Goal: Task Accomplishment & Management: Use online tool/utility

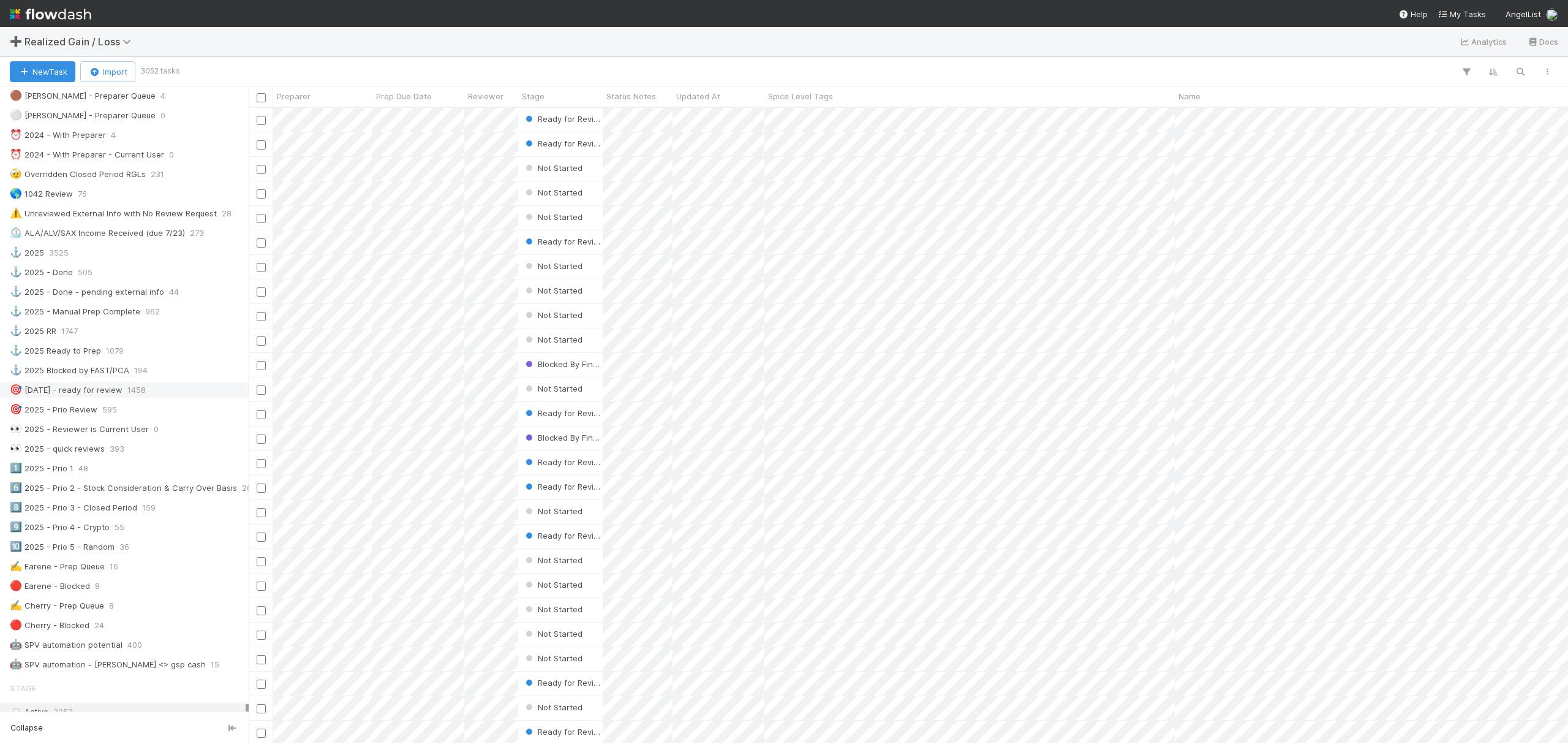
scroll to position [326, 0]
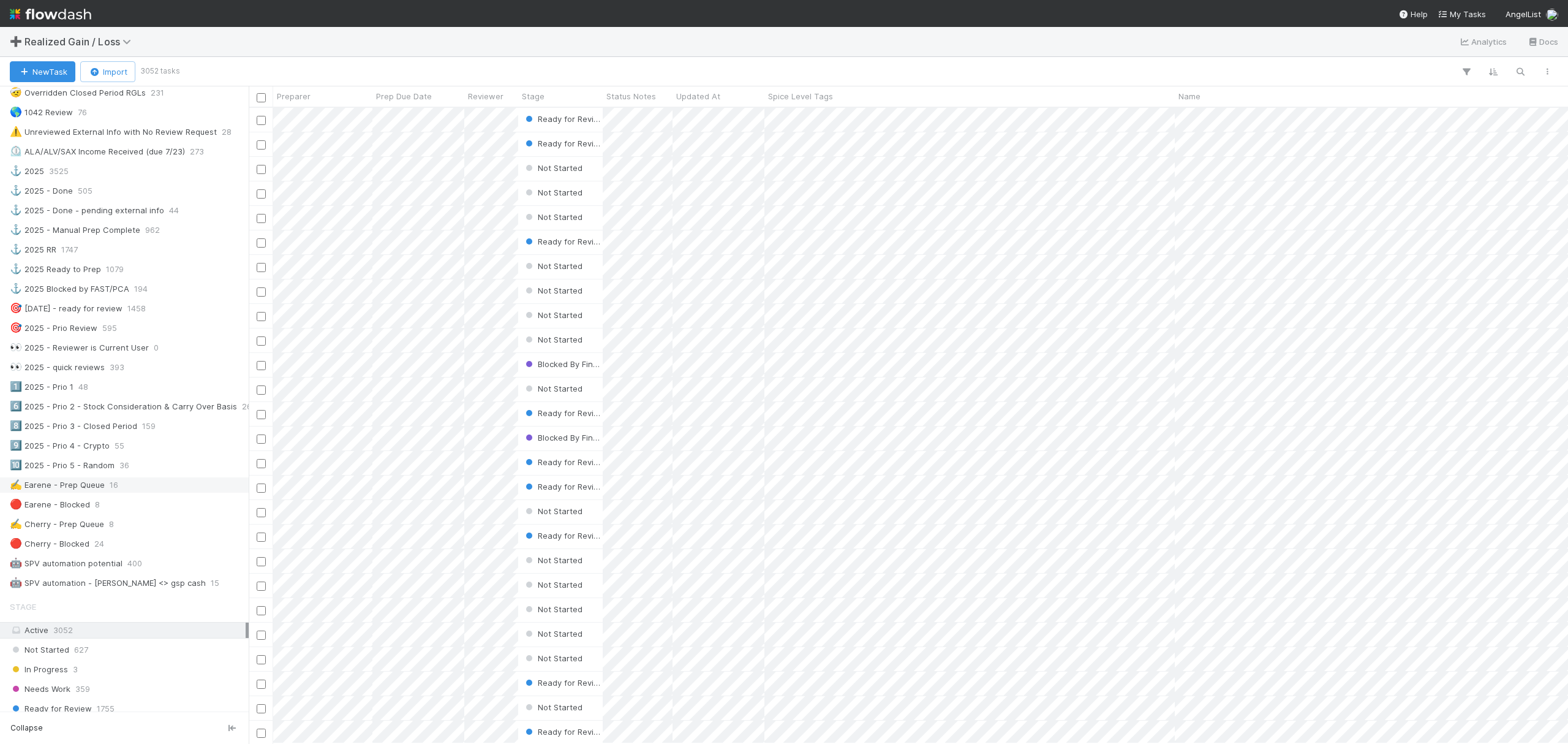
click at [90, 492] on div "✍️ Earene - Prep Queue" at bounding box center [57, 485] width 95 height 15
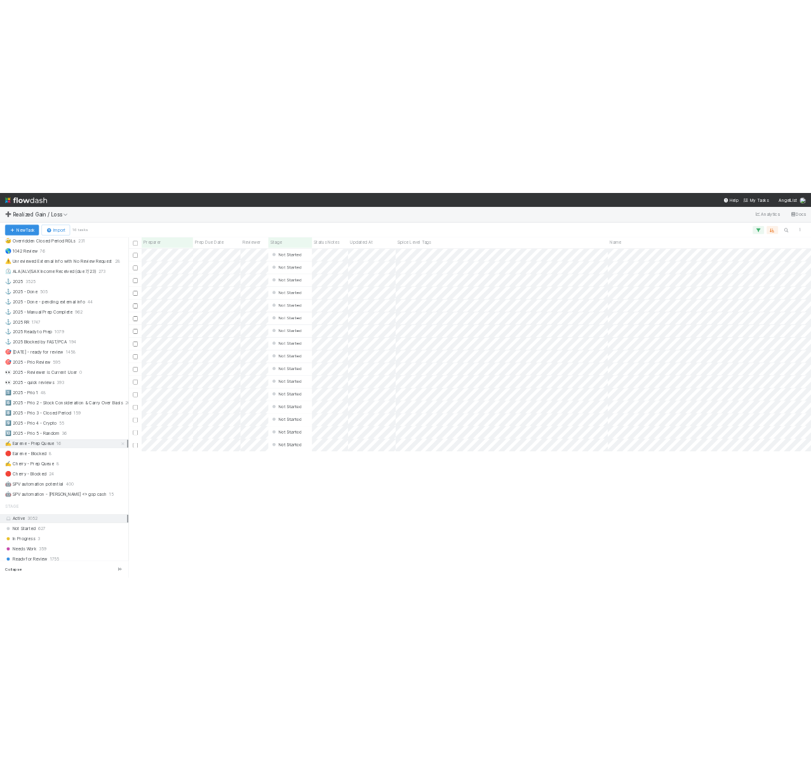
scroll to position [646, 1354]
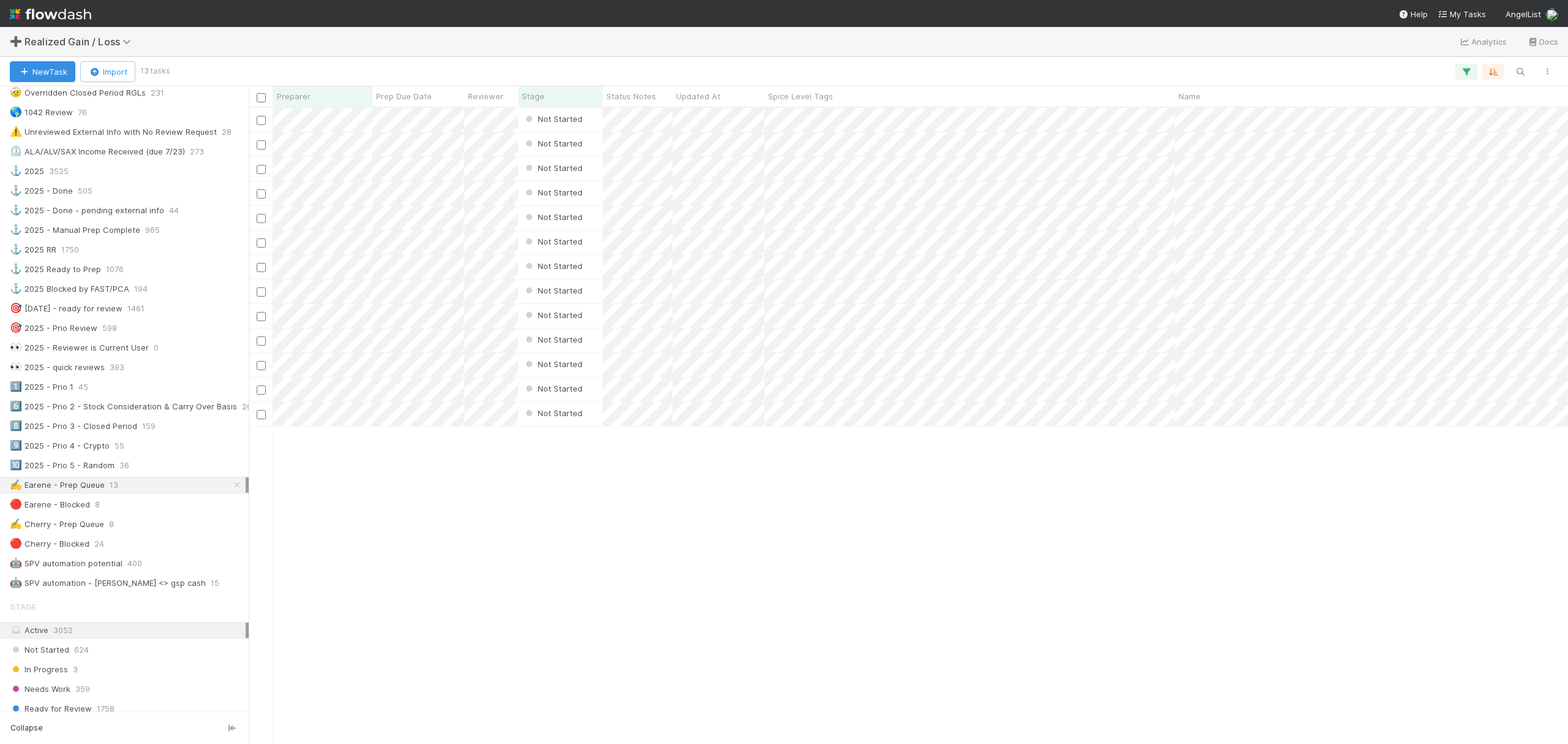
click at [514, 615] on div "Not Started Earene Melo 0 0 0 0 0 0 Not Started Earene Melo 0 0 0 0 0 0 Not Sta…" at bounding box center [909, 426] width 1320 height 635
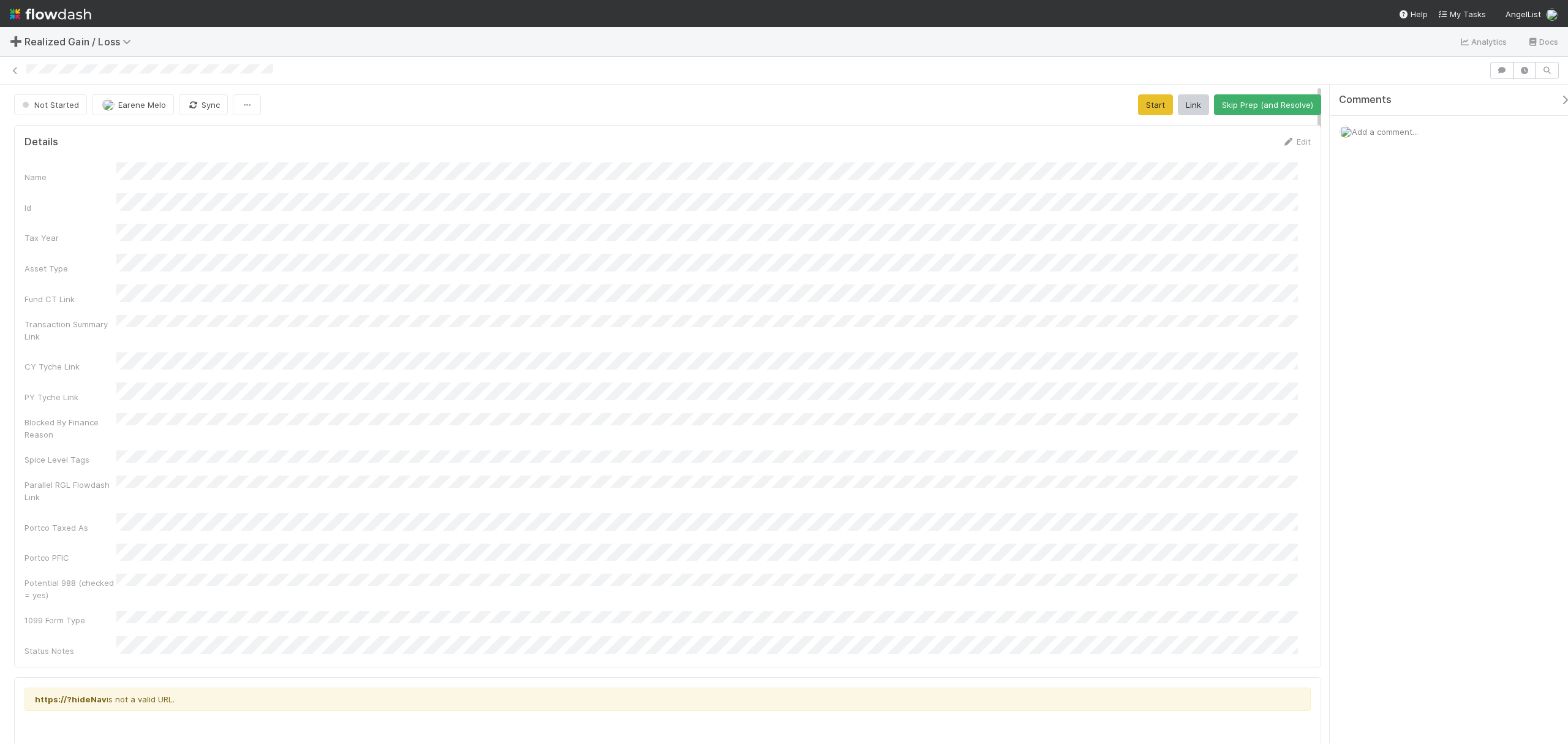
click at [1402, 133] on span "Add a comment..." at bounding box center [1385, 131] width 67 height 10
click at [1373, 322] on button "Add Comment" at bounding box center [1386, 320] width 71 height 21
click at [1147, 112] on button "Start" at bounding box center [1156, 105] width 35 height 21
click at [1194, 101] on button "Request Review (and Resolve)" at bounding box center [1254, 105] width 132 height 21
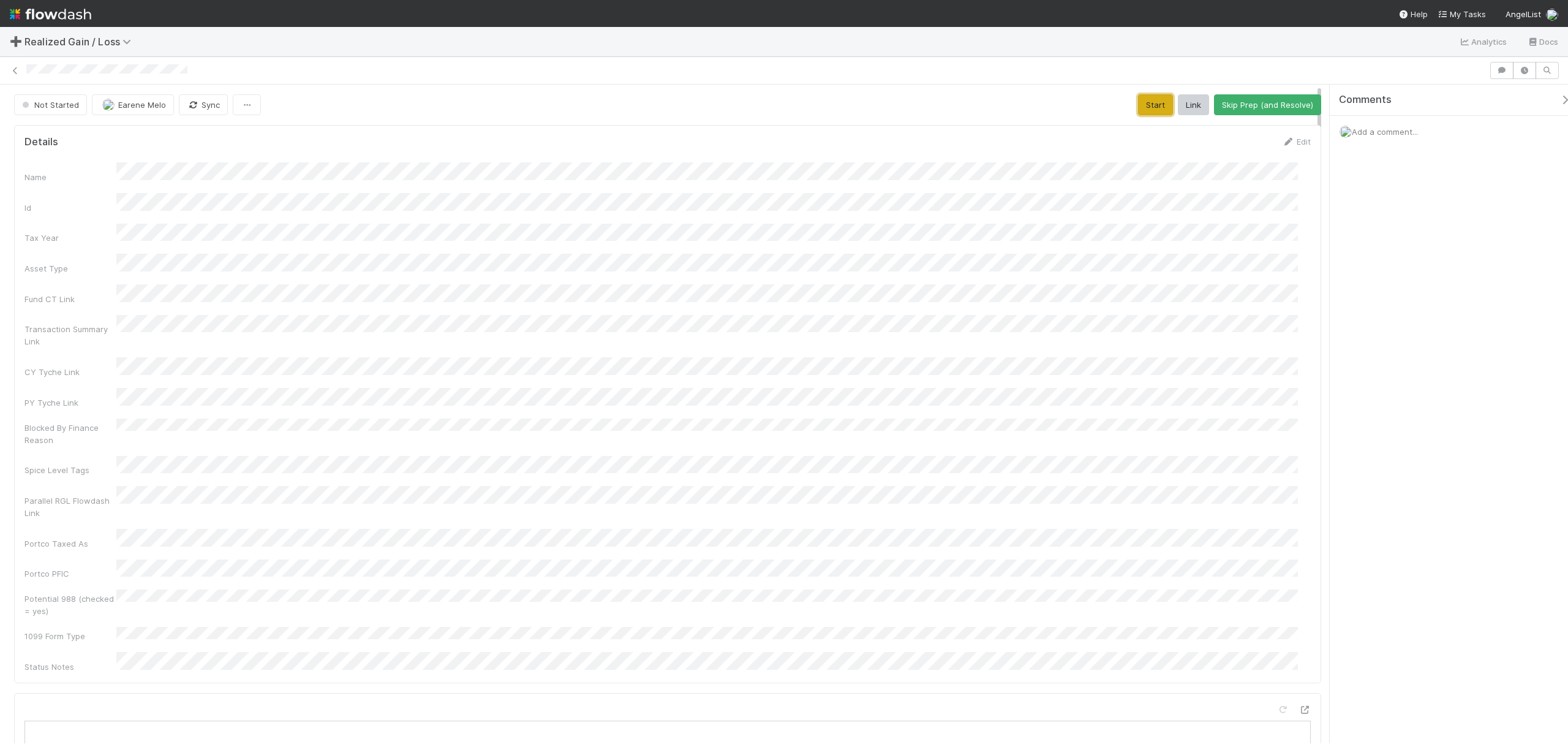
click at [1139, 101] on button "Start" at bounding box center [1156, 105] width 35 height 21
click at [1175, 104] on button "Request Review (and Resolve)" at bounding box center [1254, 105] width 132 height 21
click at [1141, 98] on button "Start" at bounding box center [1156, 105] width 35 height 21
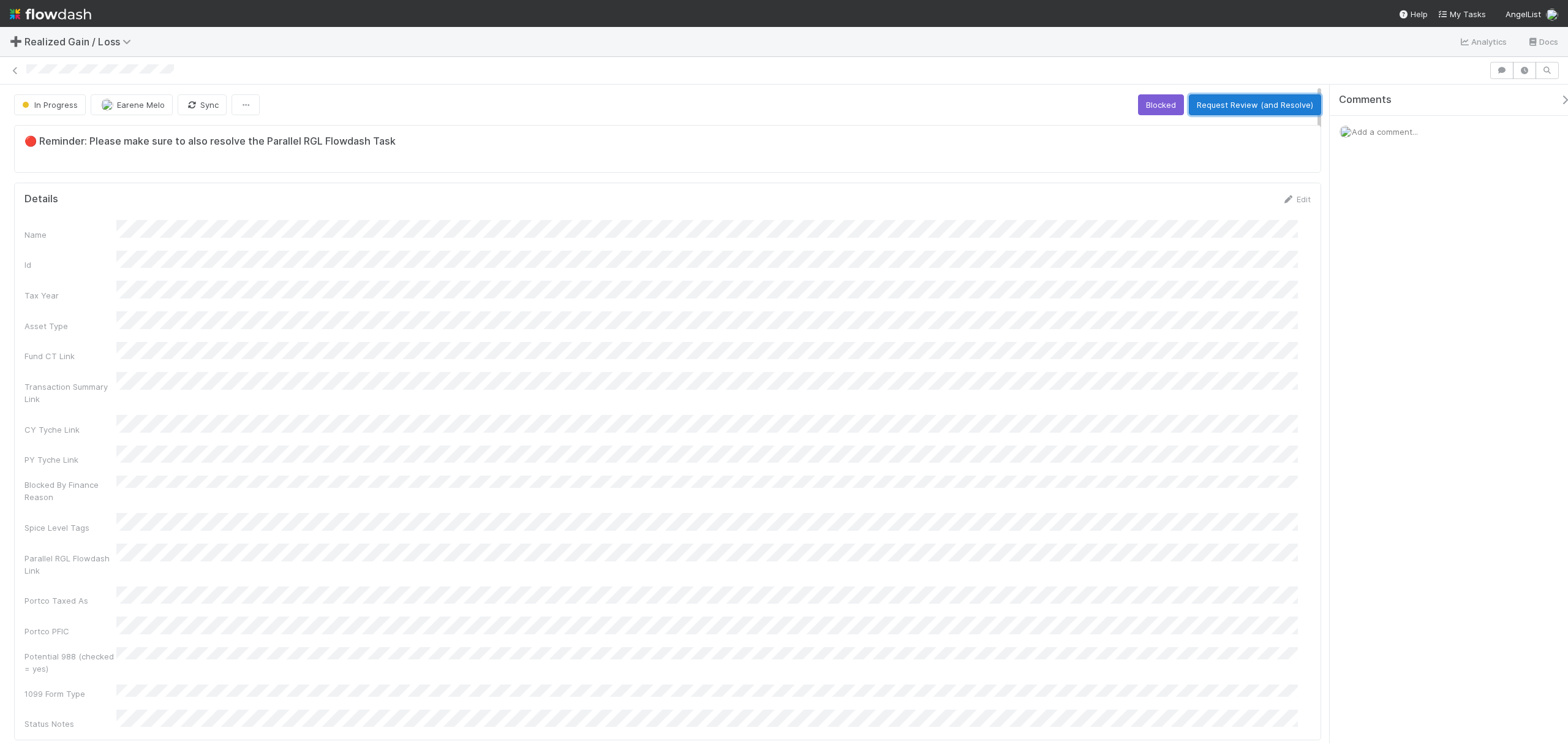
click at [1175, 111] on button "Request Review (and Resolve)" at bounding box center [1254, 105] width 132 height 21
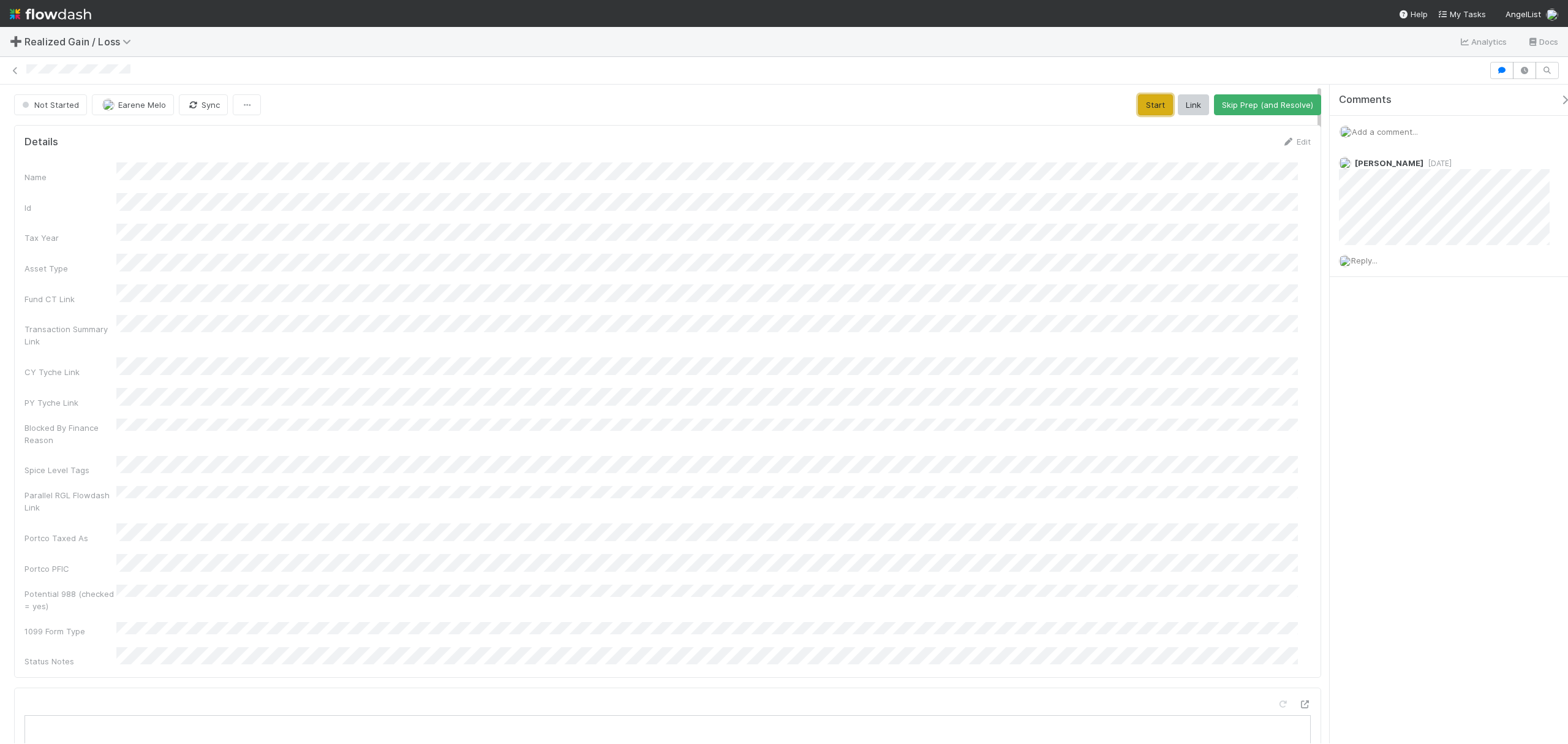
click at [1154, 109] on button "Start" at bounding box center [1156, 105] width 35 height 21
drag, startPoint x: 22, startPoint y: 71, endPoint x: 234, endPoint y: 86, distance: 212.5
click at [234, 86] on div "In Progress Earene Melo Sync Blocked Request Review (and Resolve) Details Edit …" at bounding box center [784, 400] width 1568 height 687
copy div "In Progress Earene Melo Sync Blocked Request Review (and Resolve) Details Edit …"
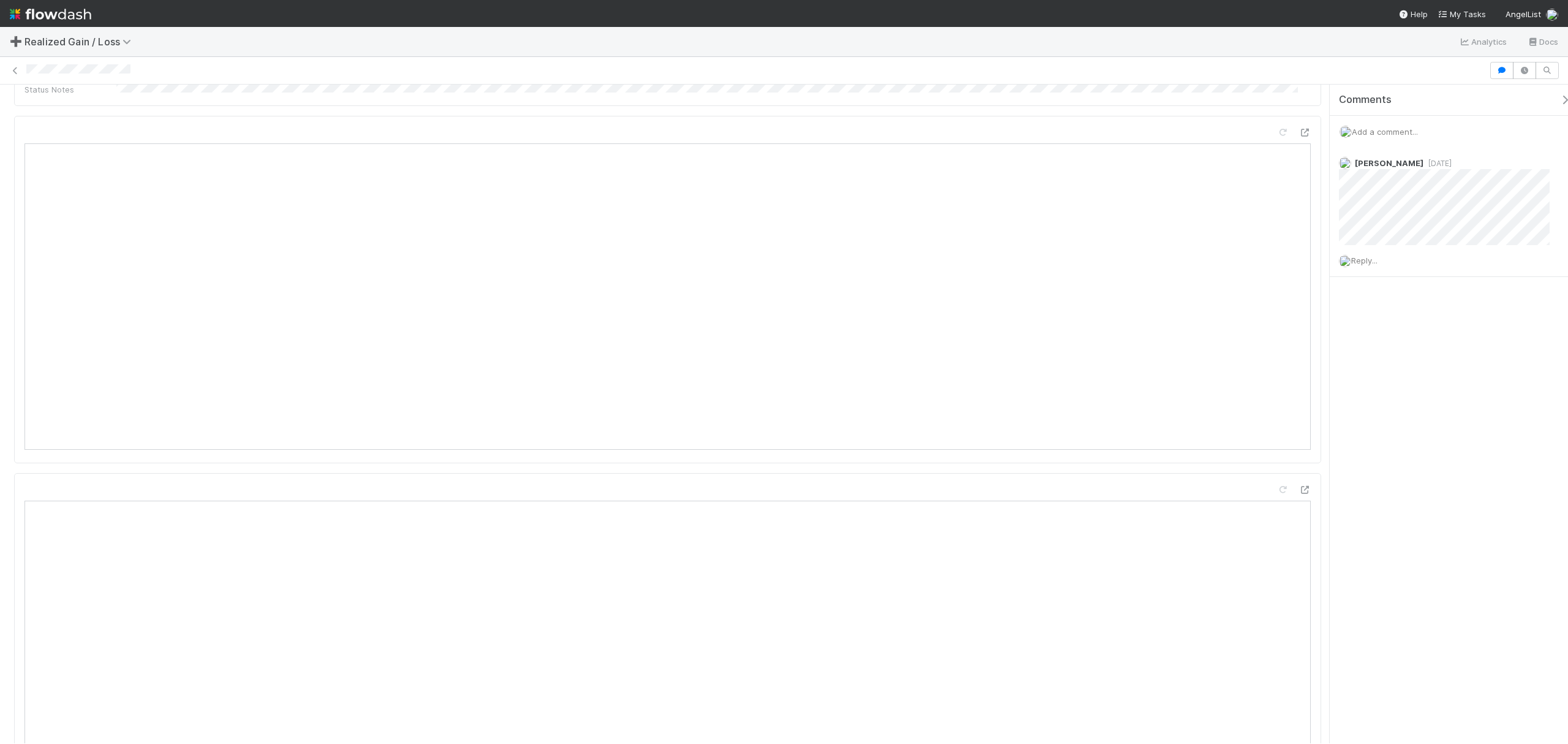
drag, startPoint x: 165, startPoint y: 81, endPoint x: 27, endPoint y: 78, distance: 138.0
click at [27, 78] on div at bounding box center [784, 70] width 1568 height 28
click at [1175, 135] on span "Add a comment..." at bounding box center [1385, 131] width 67 height 10
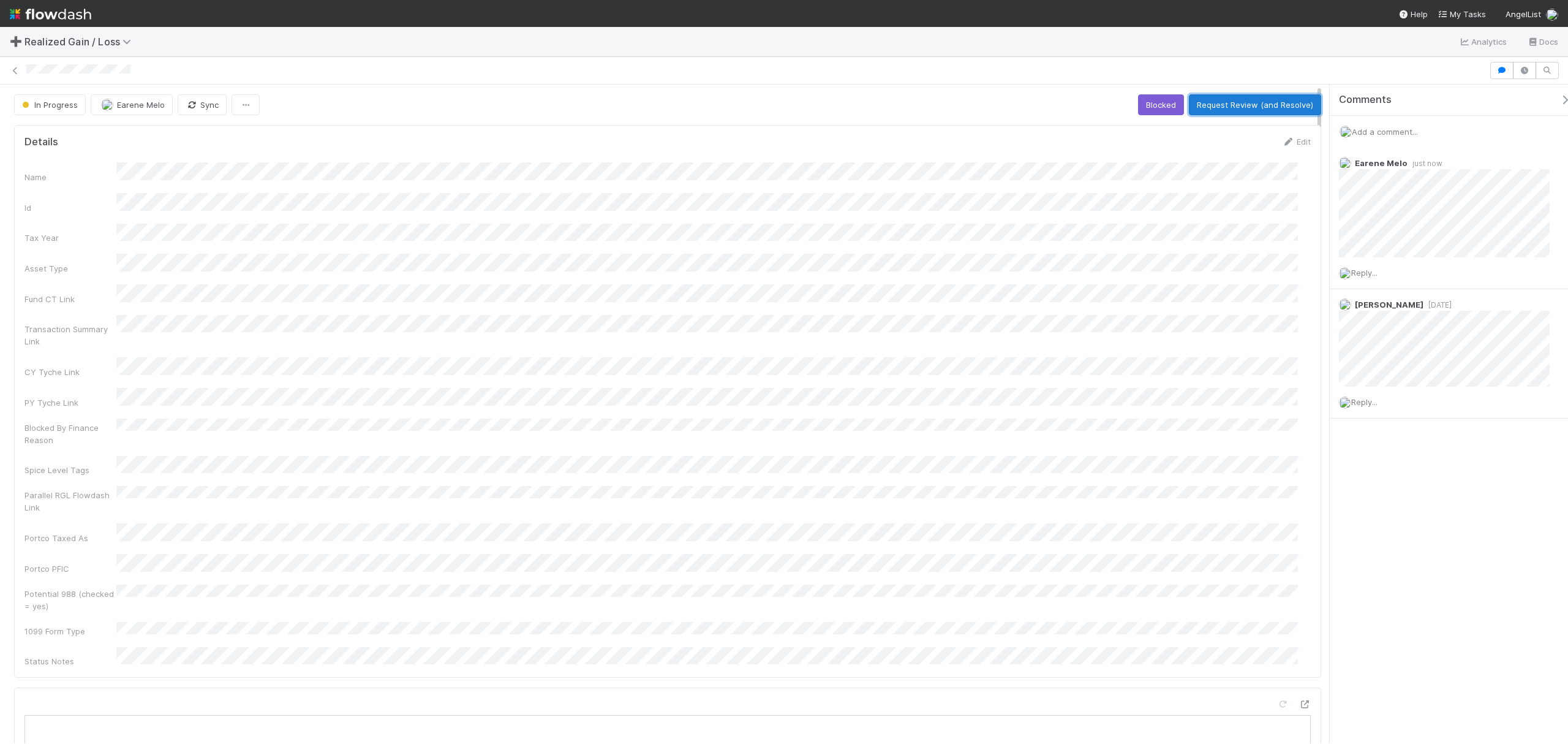
drag, startPoint x: 1248, startPoint y: 101, endPoint x: 1172, endPoint y: 149, distance: 89.9
click at [1175, 101] on button "Request Review (and Resolve)" at bounding box center [1254, 105] width 132 height 21
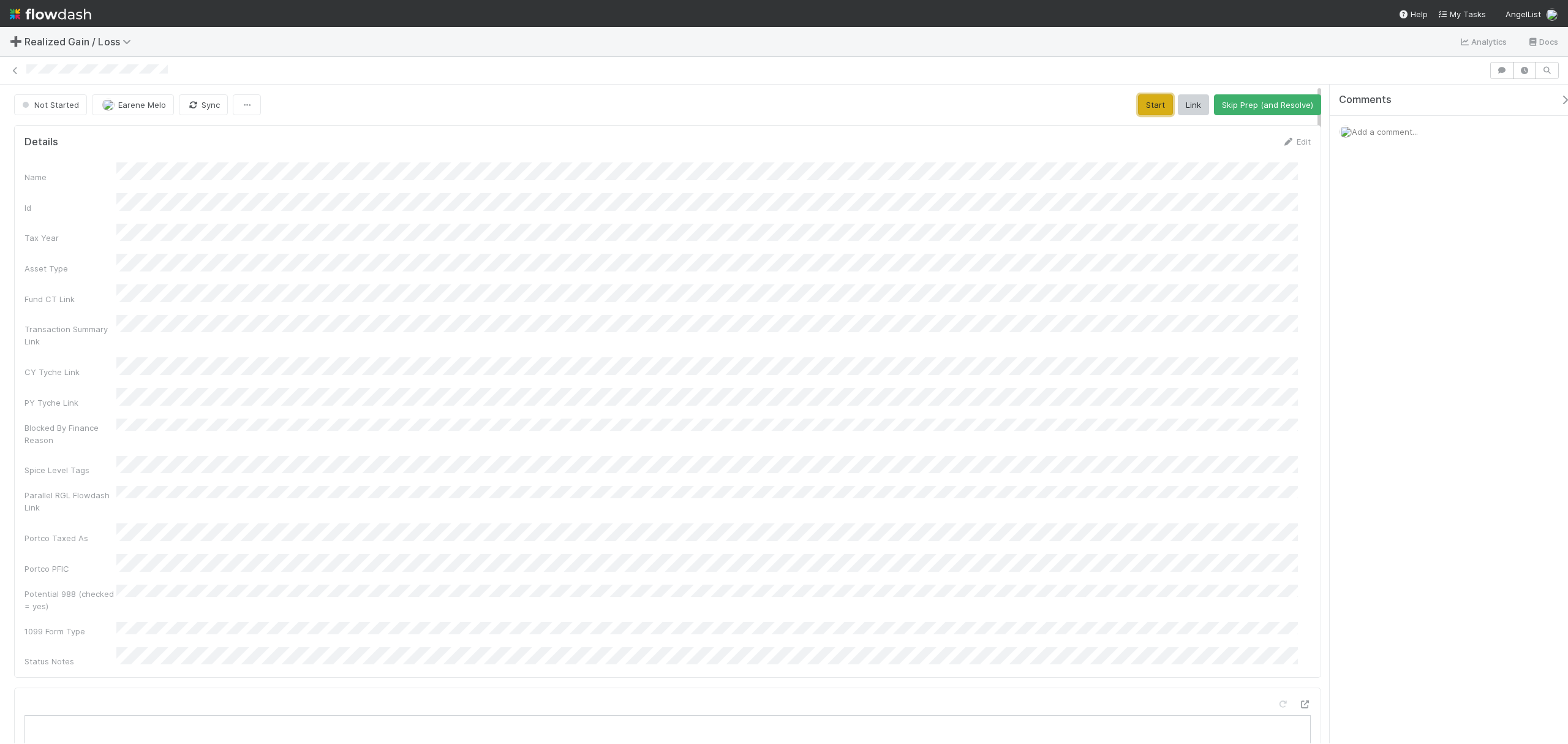
click at [1155, 105] on button "Start" at bounding box center [1156, 105] width 35 height 21
drag, startPoint x: 217, startPoint y: 69, endPoint x: 20, endPoint y: 69, distance: 197.0
click at [20, 69] on div at bounding box center [784, 70] width 1568 height 17
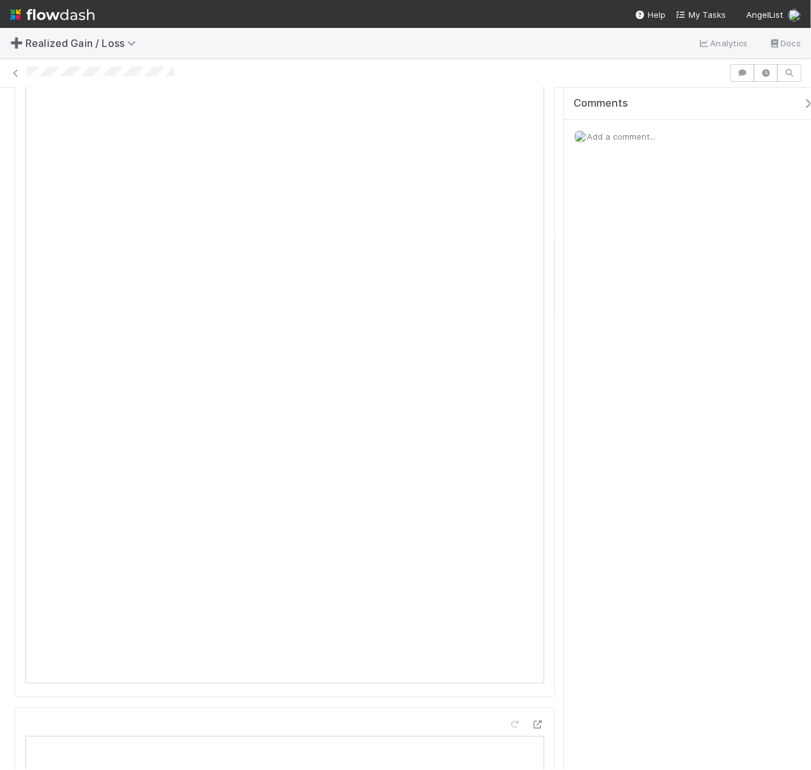
scroll to position [1129, 0]
click at [726, 75] on div at bounding box center [405, 73] width 811 height 18
click at [733, 74] on button "button" at bounding box center [742, 73] width 24 height 18
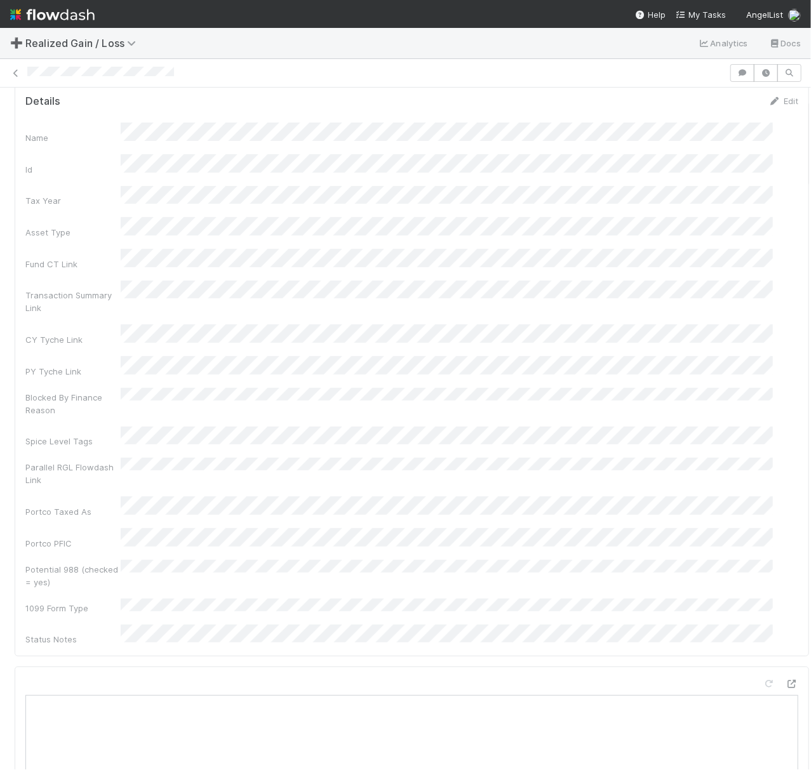
scroll to position [0, 0]
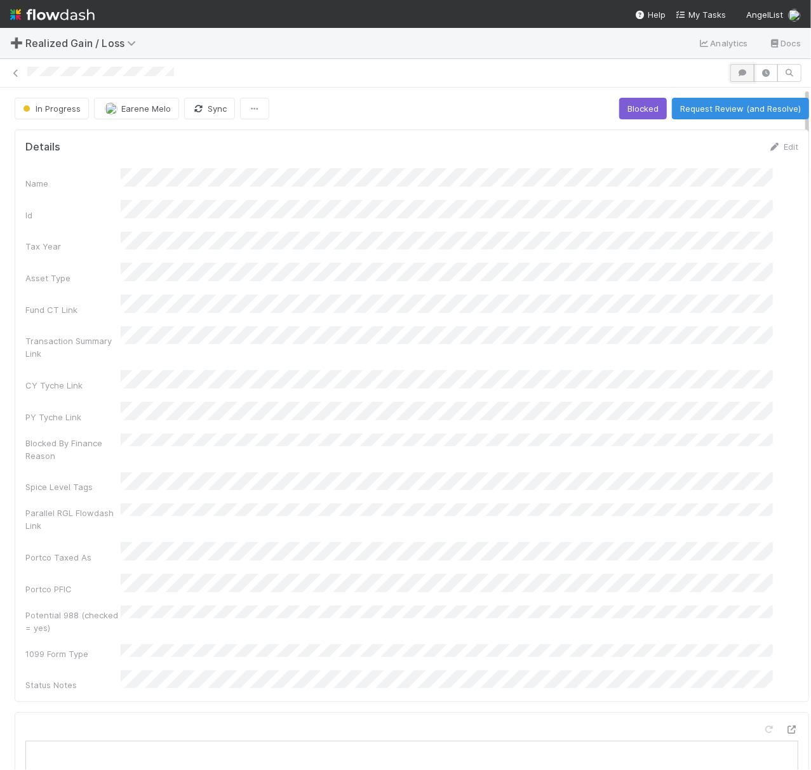
click at [730, 64] on button "button" at bounding box center [742, 73] width 24 height 18
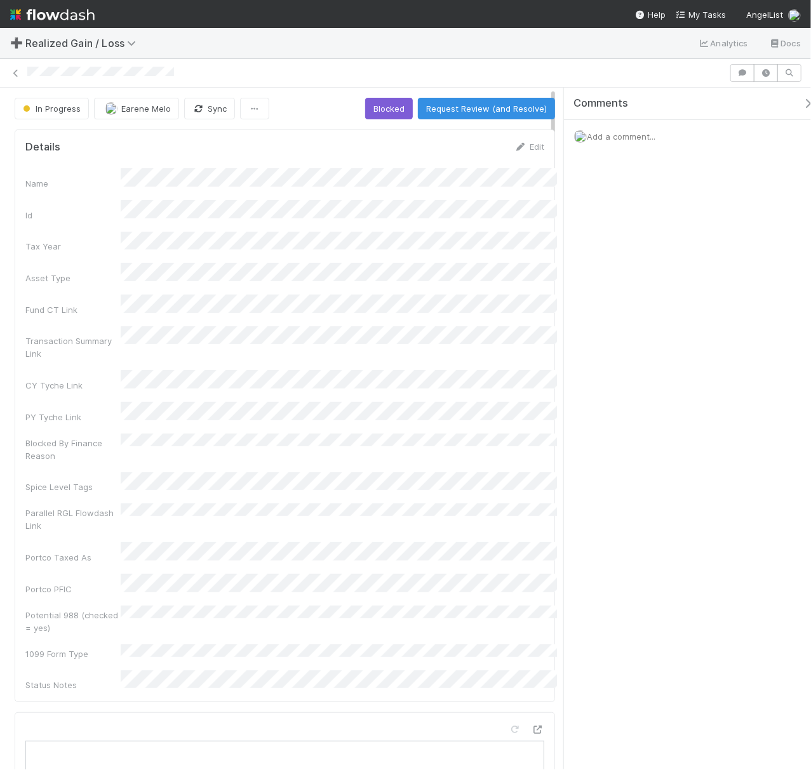
click at [728, 72] on div at bounding box center [405, 73] width 811 height 18
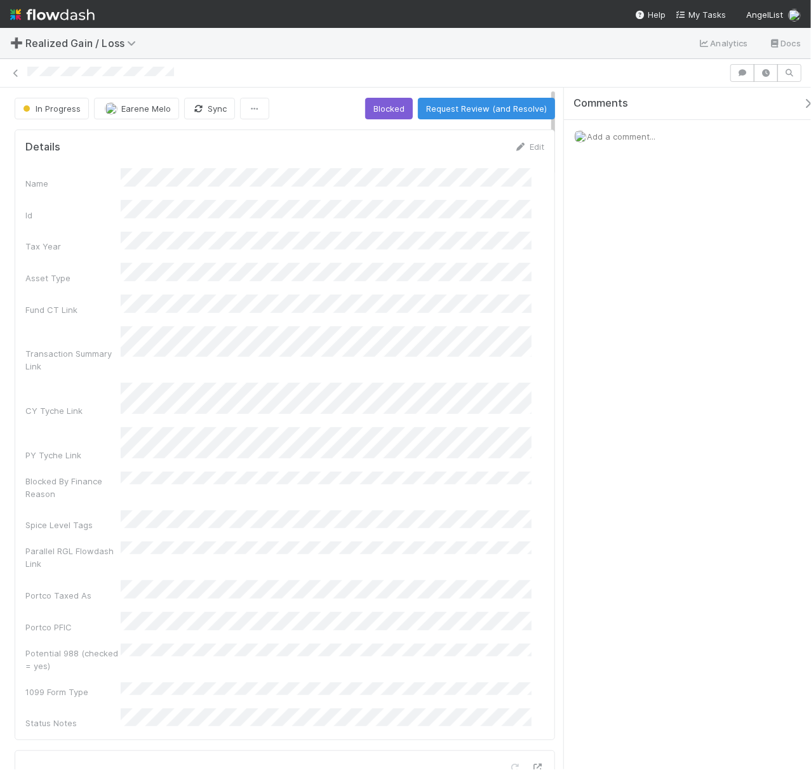
click at [663, 145] on div "Add a comment..." at bounding box center [694, 136] width 260 height 33
click at [613, 137] on span "Add a comment..." at bounding box center [621, 136] width 69 height 10
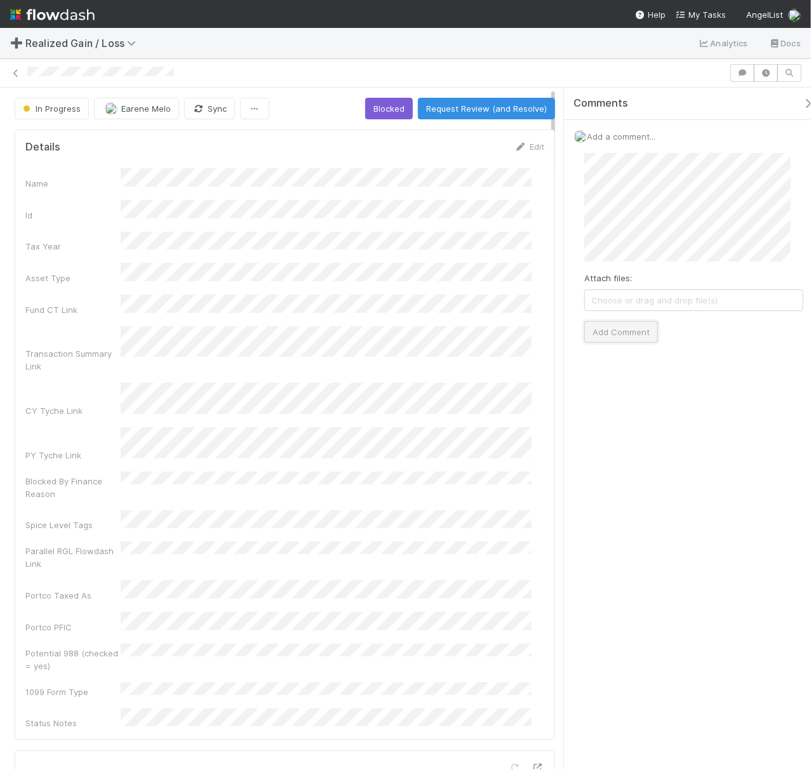
click at [610, 324] on button "Add Comment" at bounding box center [621, 332] width 74 height 22
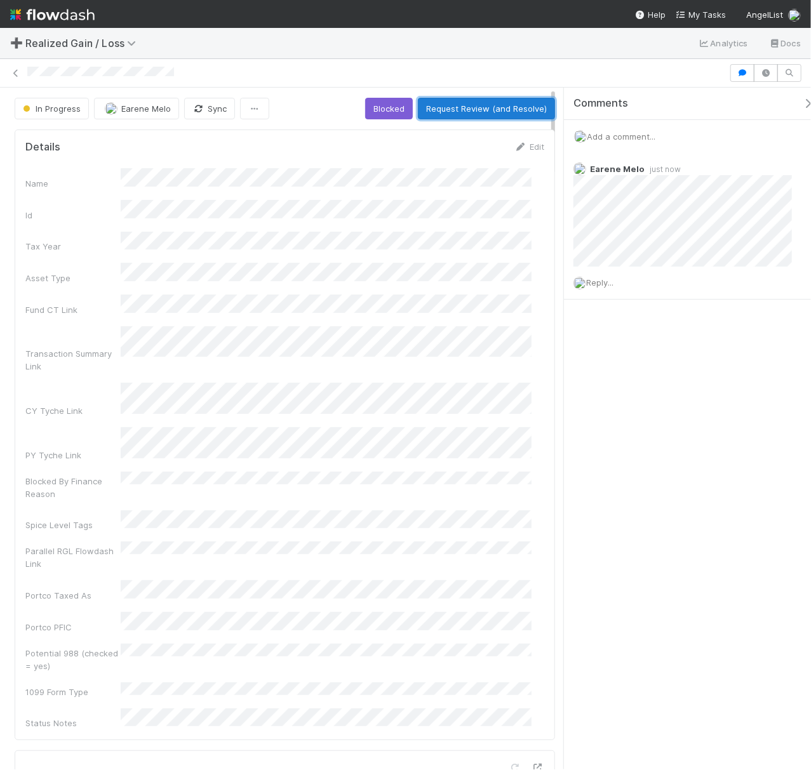
click at [486, 109] on button "Request Review (and Resolve)" at bounding box center [486, 109] width 137 height 22
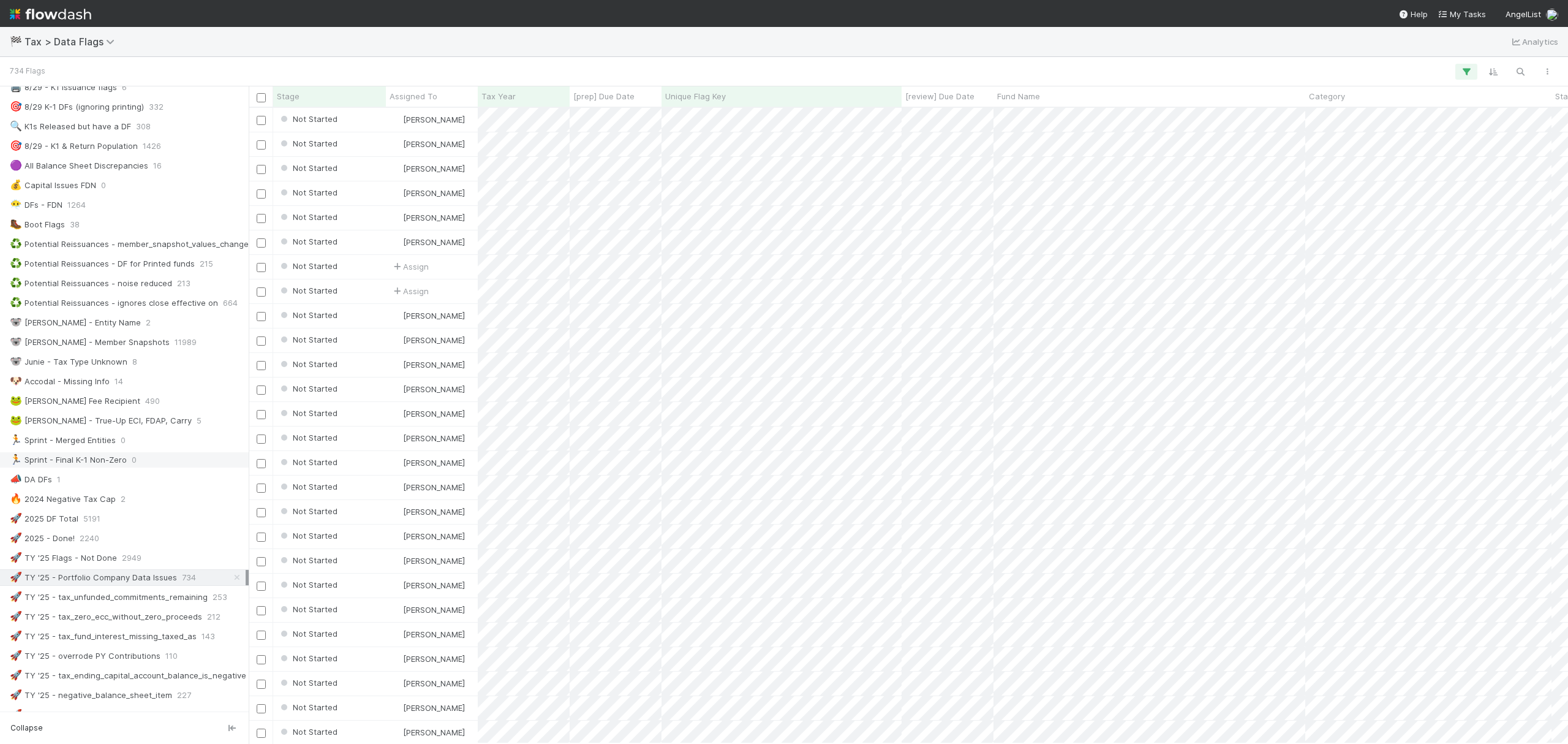
scroll to position [326, 0]
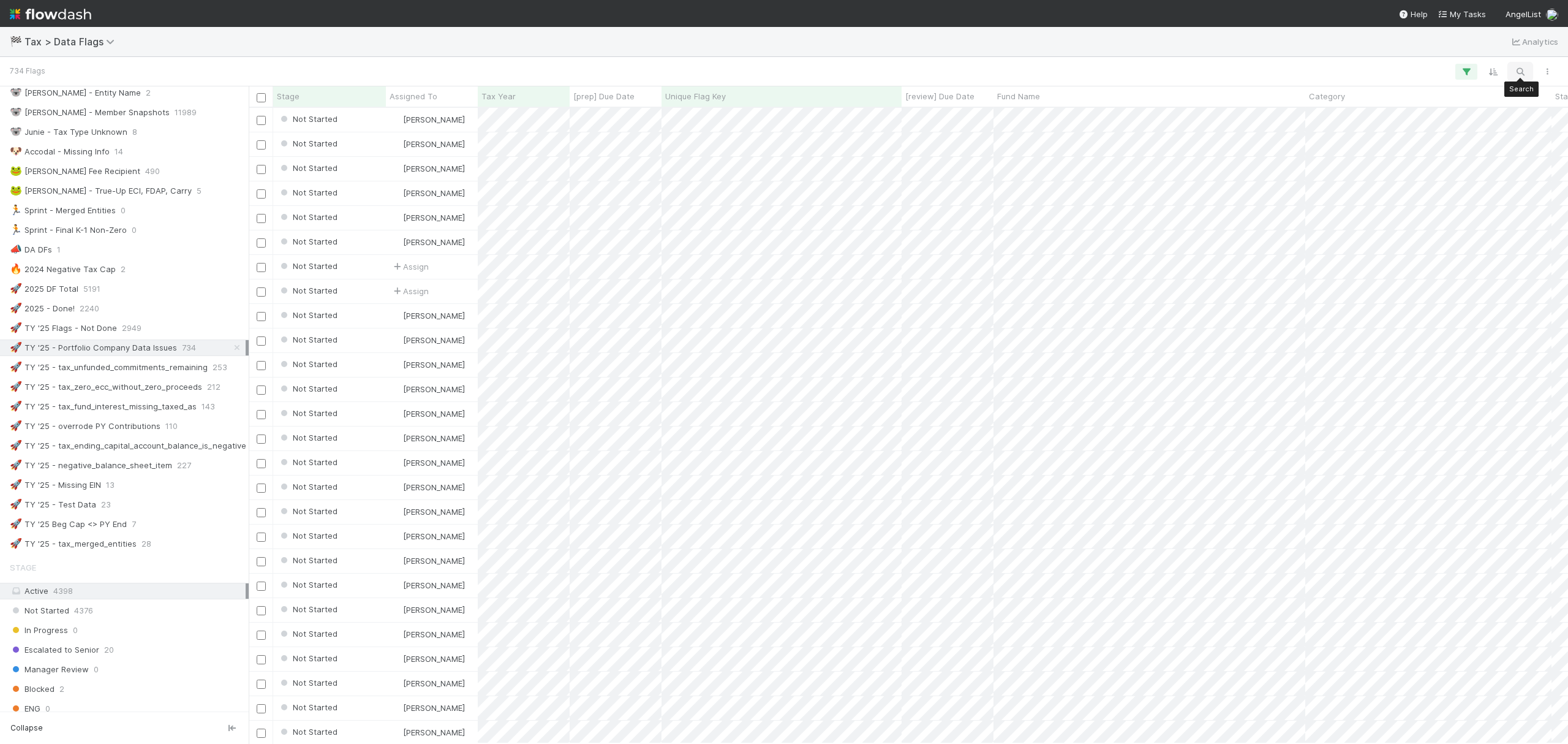
click at [1513, 72] on button "button" at bounding box center [1520, 71] width 22 height 16
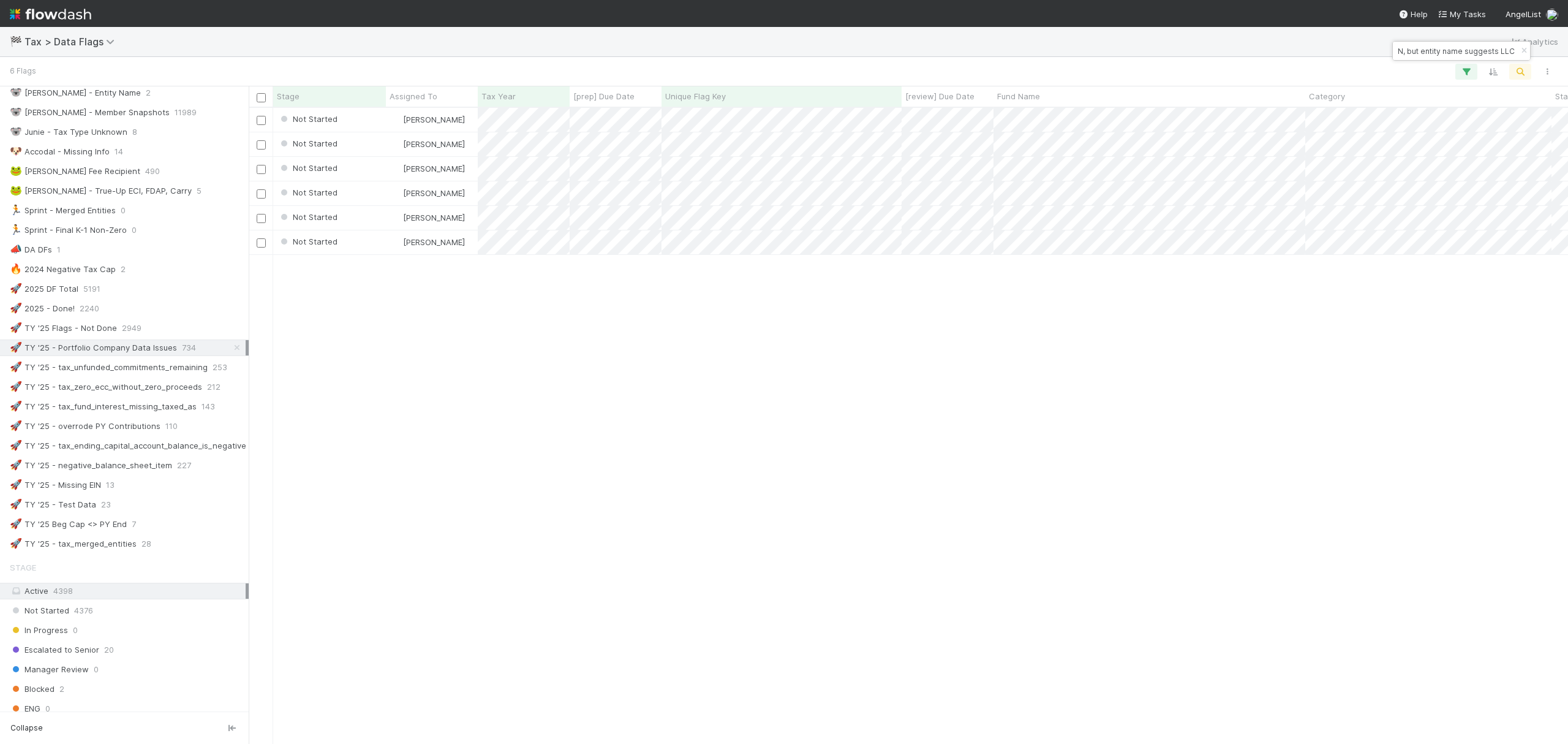
scroll to position [0, 0]
click at [1465, 45] on input "Incorporation type for company is CORPORATION, but entity name suggests LLC" at bounding box center [1456, 50] width 123 height 14
paste input "FOREIGN_ENTITY, but entity name suggests CORPORATION"
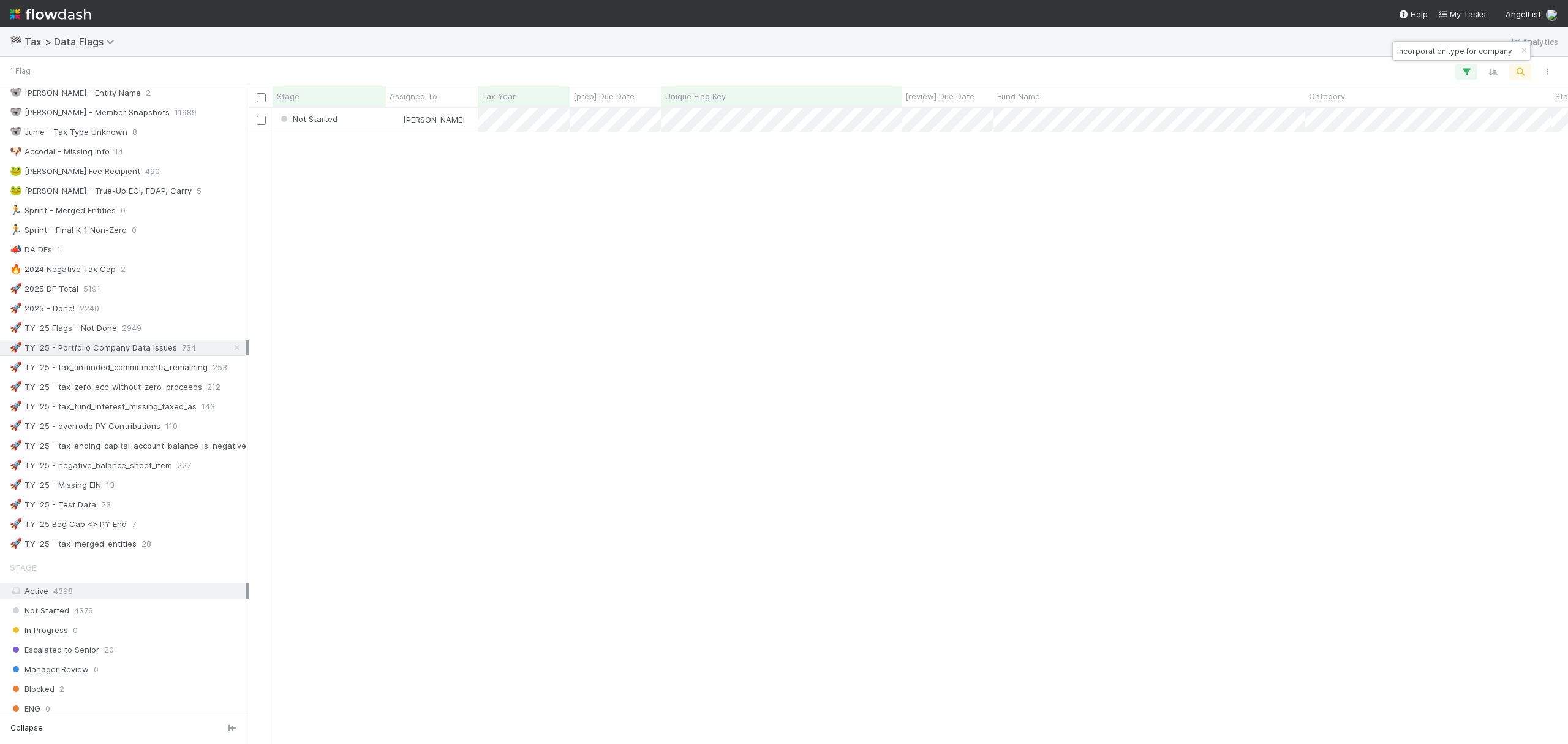
drag, startPoint x: 1424, startPoint y: 57, endPoint x: 1439, endPoint y: 56, distance: 15.0
click at [1424, 57] on input "Incorporation type for company is FOREIGN_ENTITY, but entity name suggests CORP…" at bounding box center [1456, 50] width 123 height 14
click at [1475, 46] on input "Incorporation type for company is FOREIGN_ENTITY, but entity name suggests CORP…" at bounding box center [1456, 50] width 123 height 14
paste input "CORPORATION, but entity name suggests LP"
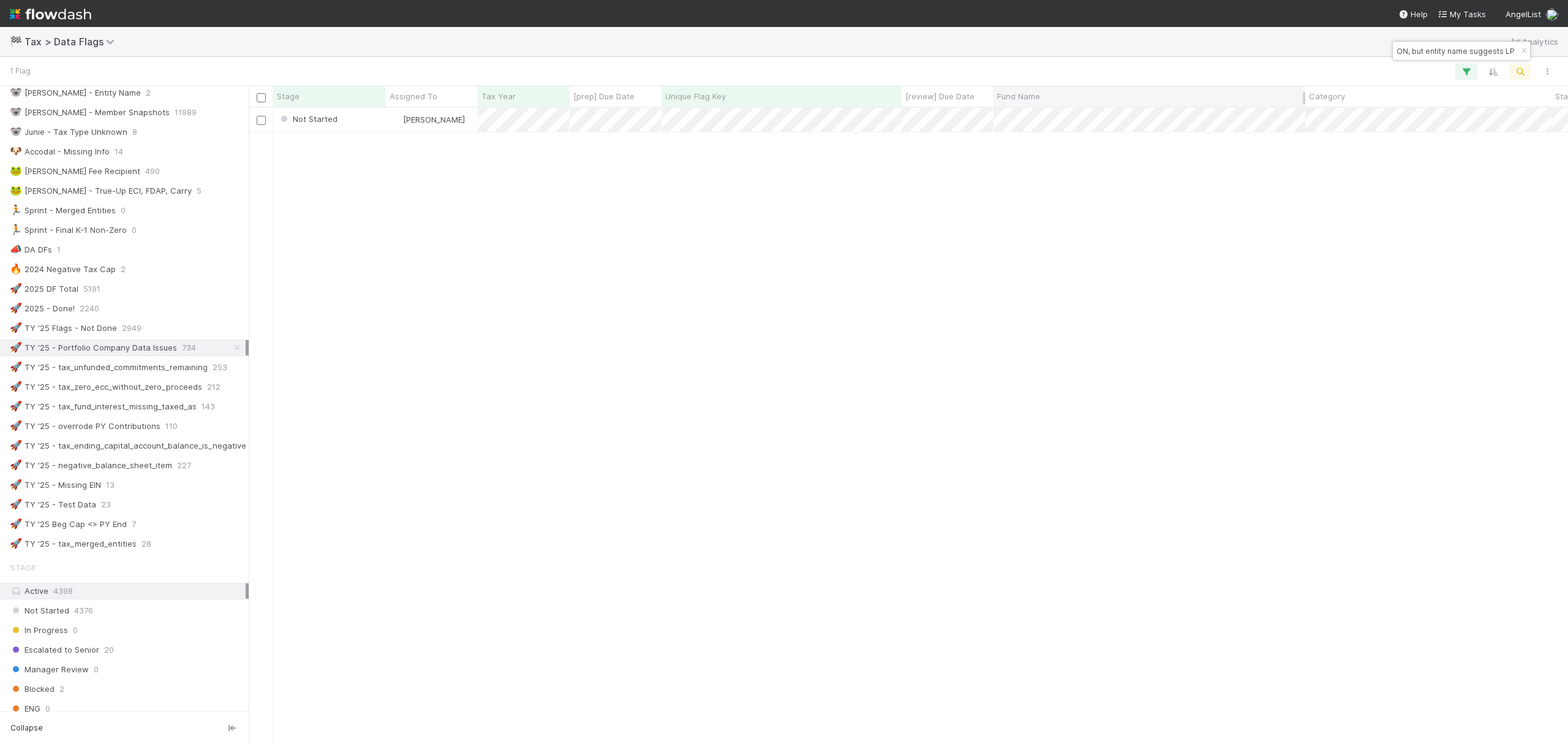
type input "Incorporation type for company is CORPORATION, but entity name suggests LP"
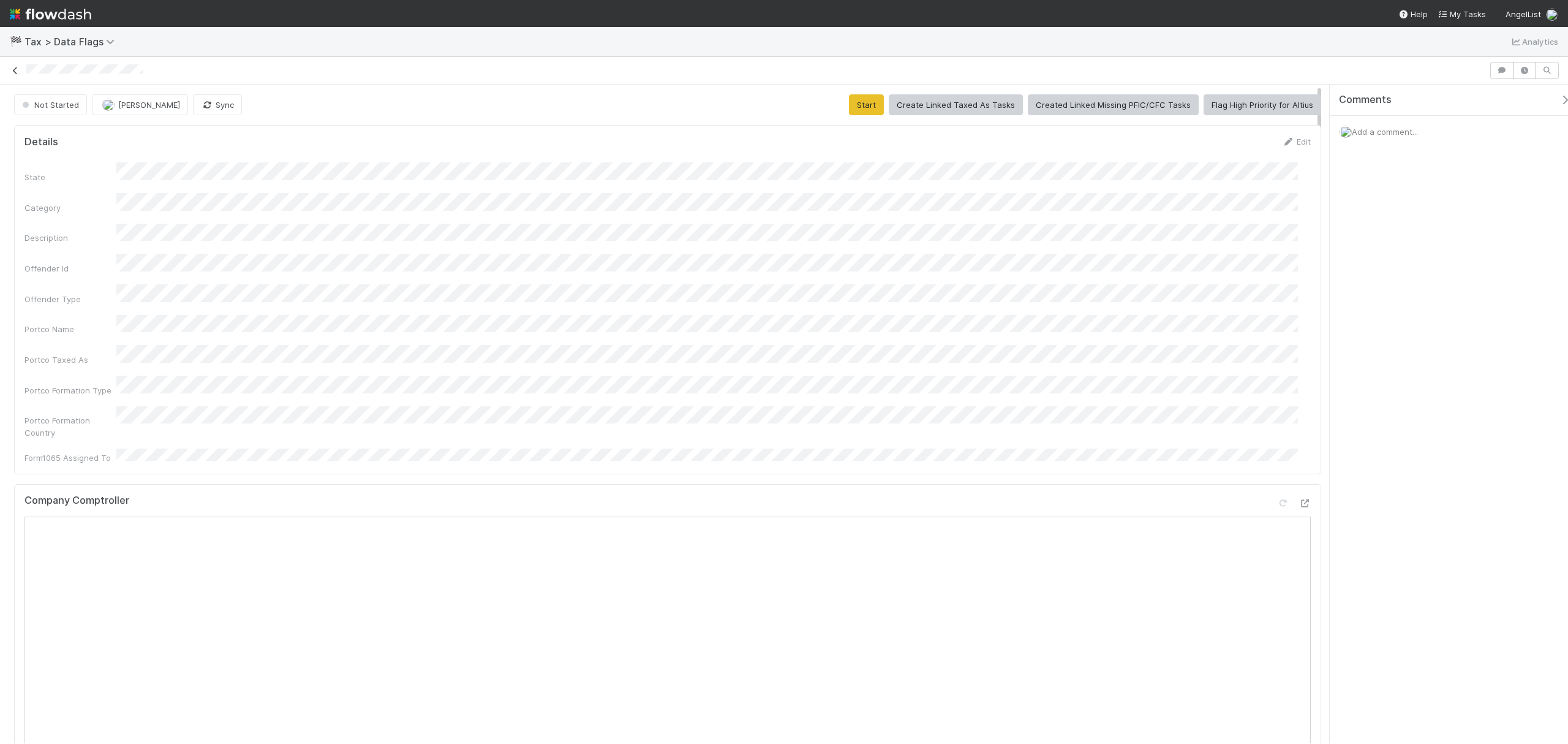
click at [21, 74] on icon at bounding box center [15, 70] width 13 height 8
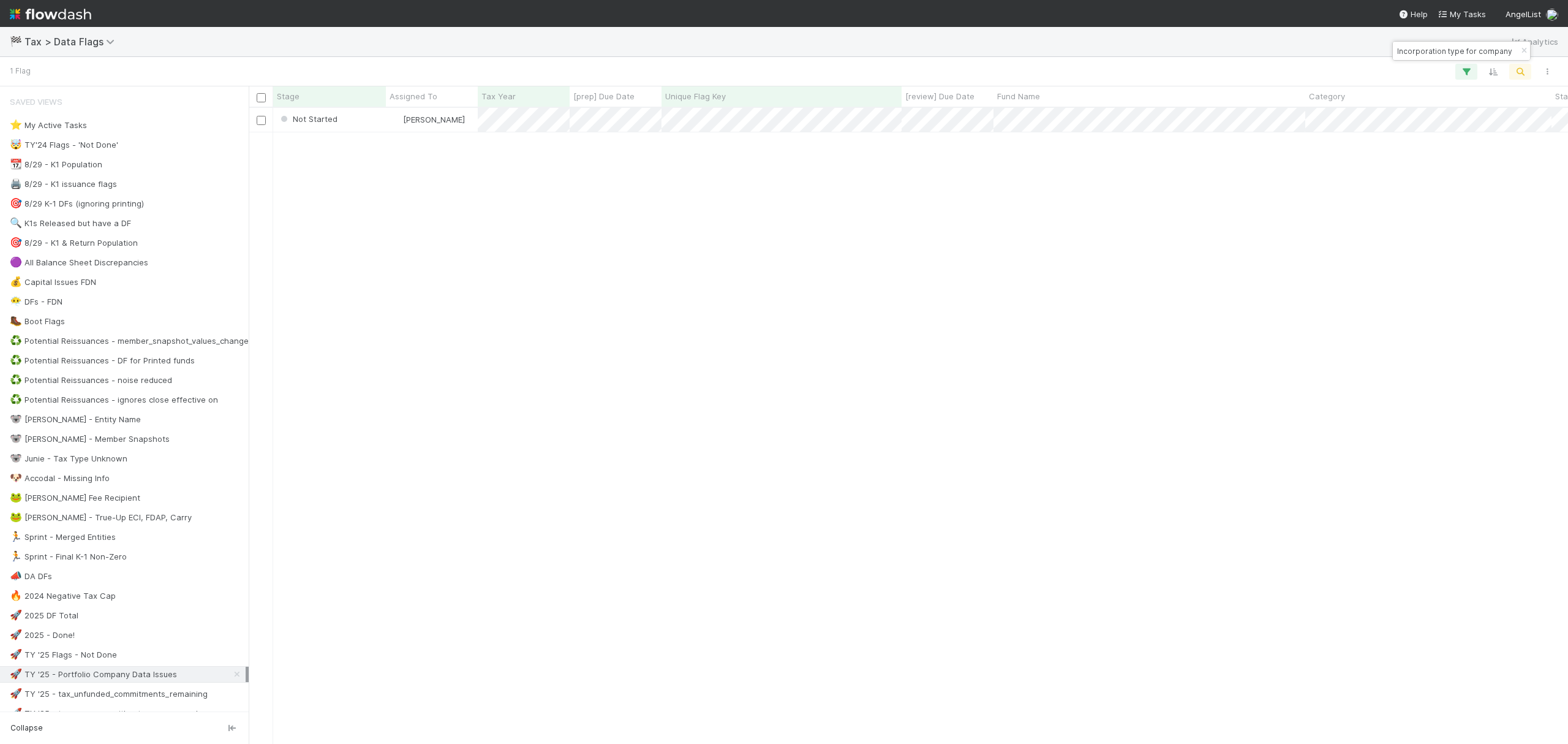
scroll to position [623, 1307]
click at [1442, 55] on input "Incorporation type for company is CORPORATION, but entity name suggests LP" at bounding box center [1456, 50] width 123 height 14
paste input "Tax type is unknown and needs to be updated"
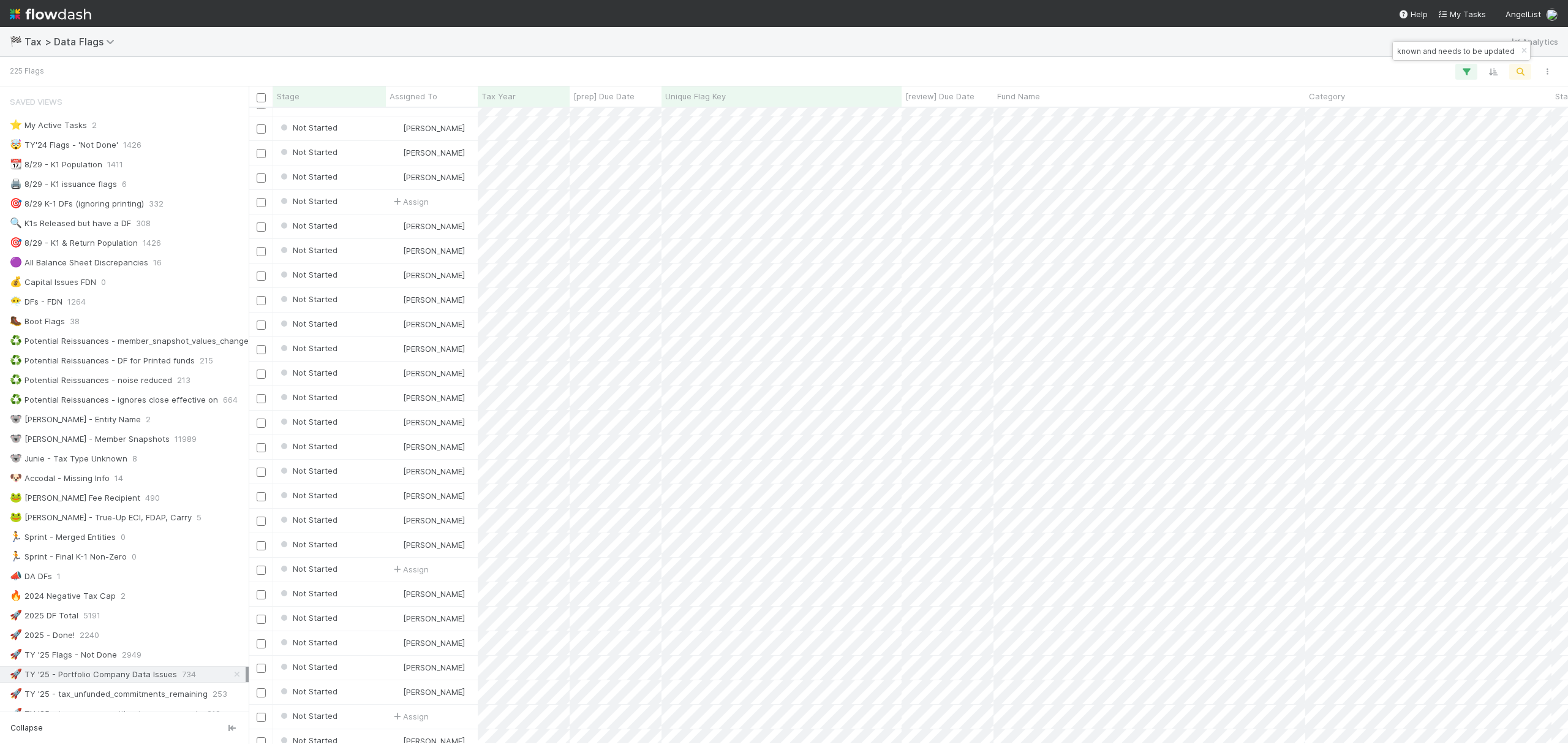
scroll to position [0, 0]
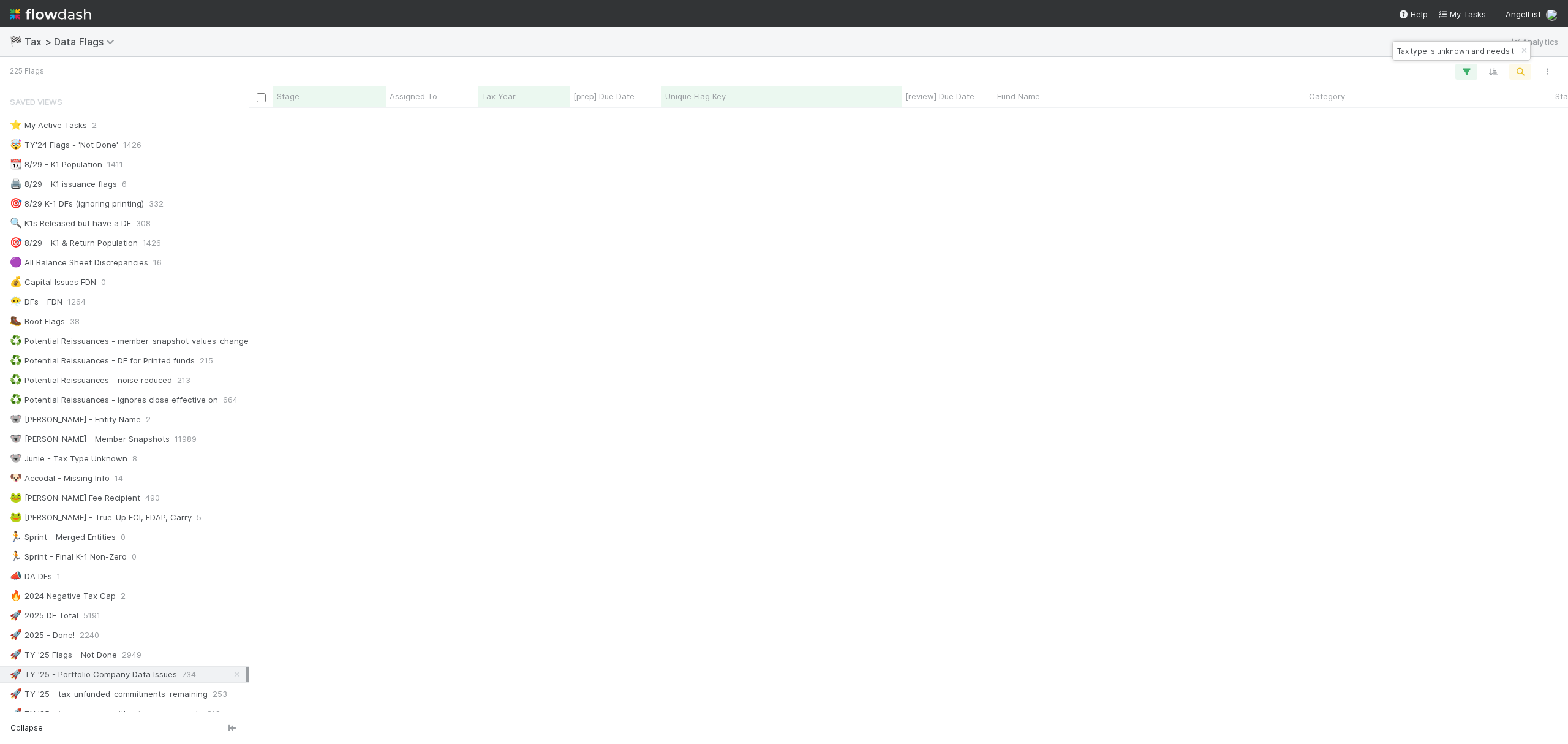
scroll to position [3054, 0]
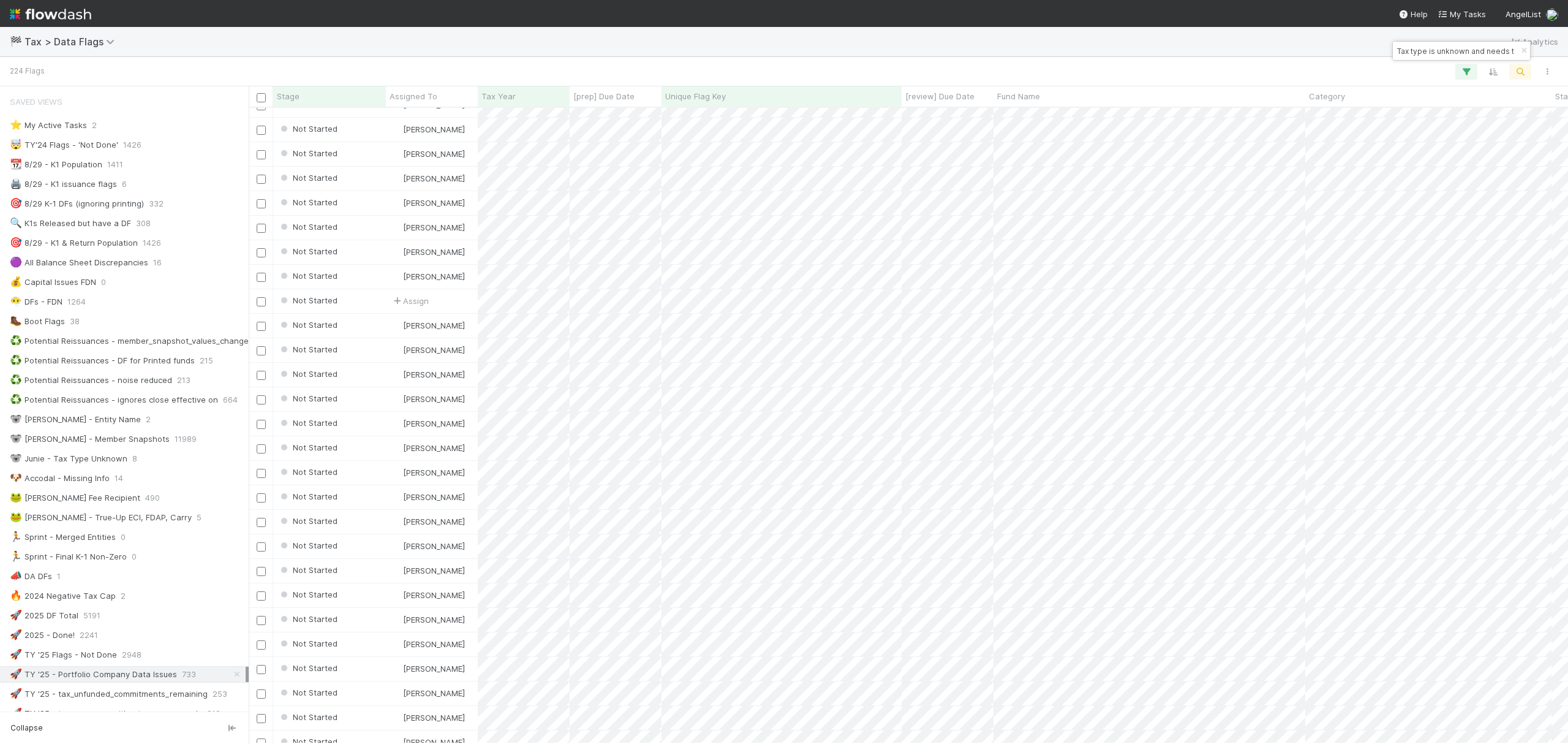
drag, startPoint x: 1429, startPoint y: 53, endPoint x: 1435, endPoint y: 58, distance: 7.8
click at [1429, 53] on input "Tax type is unknown and needs to be updated" at bounding box center [1456, 50] width 123 height 14
paste input "Missing incorporation country"
type input "Missing incorporation country"
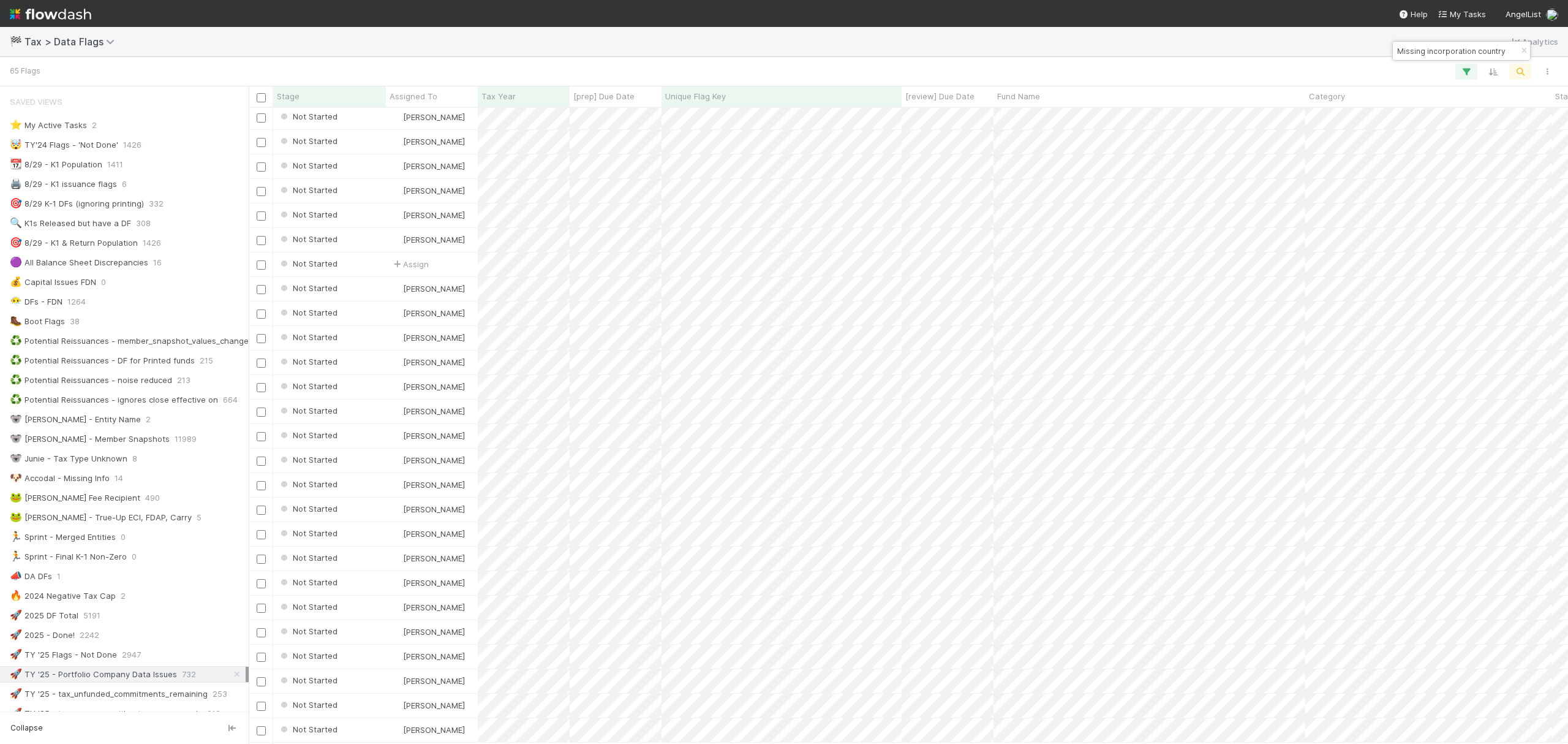
scroll to position [971, 0]
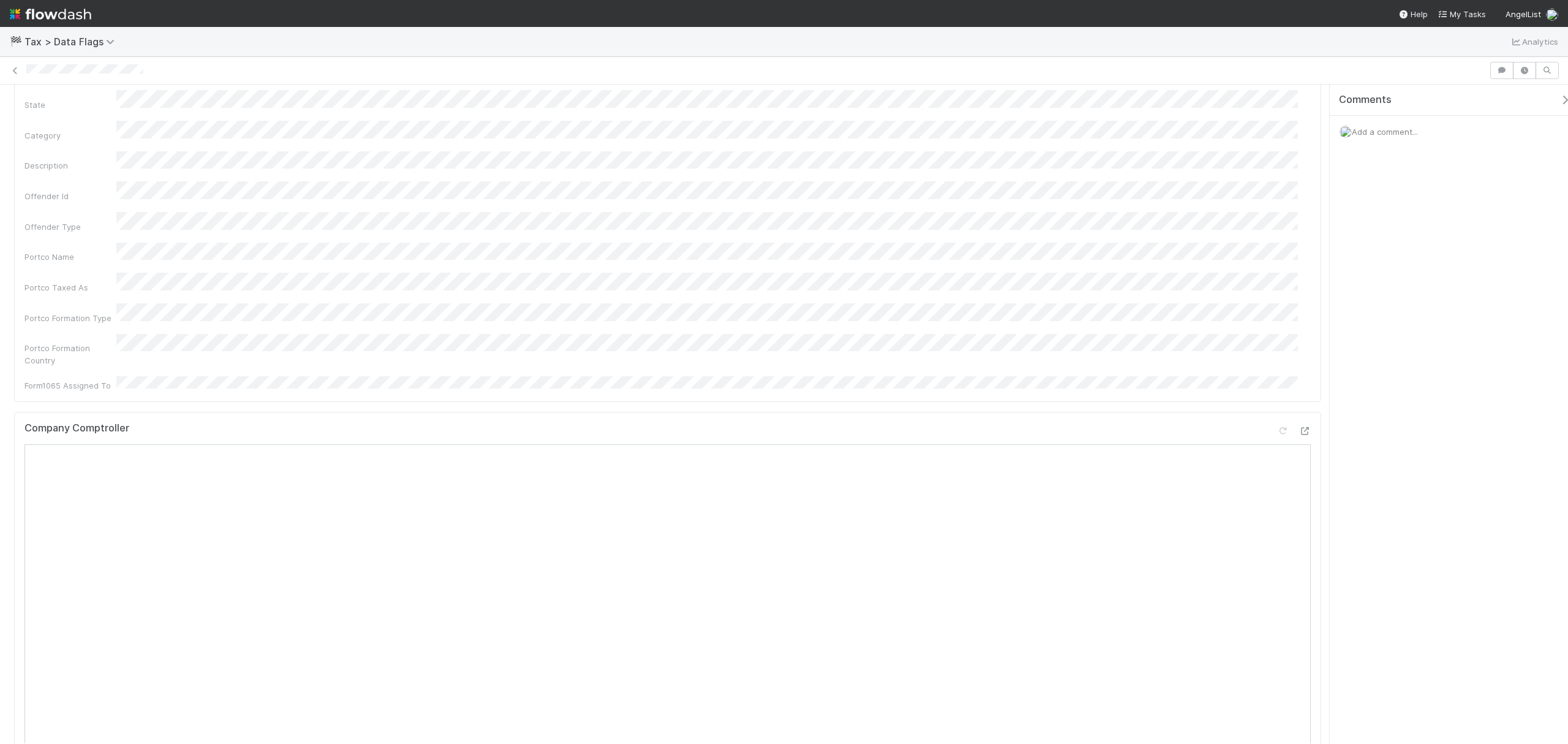
scroll to position [163, 0]
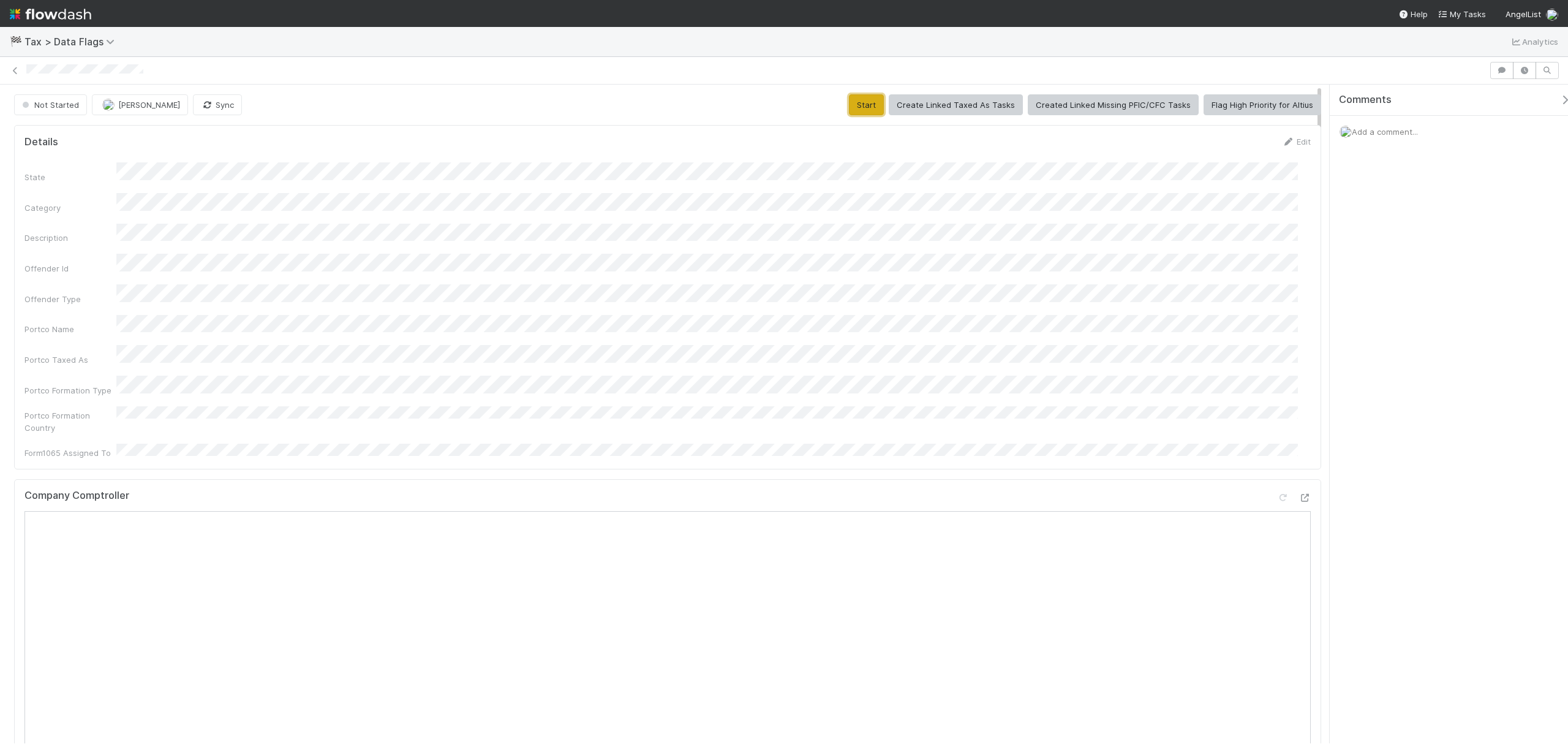
click at [867, 101] on button "Start" at bounding box center [867, 105] width 35 height 21
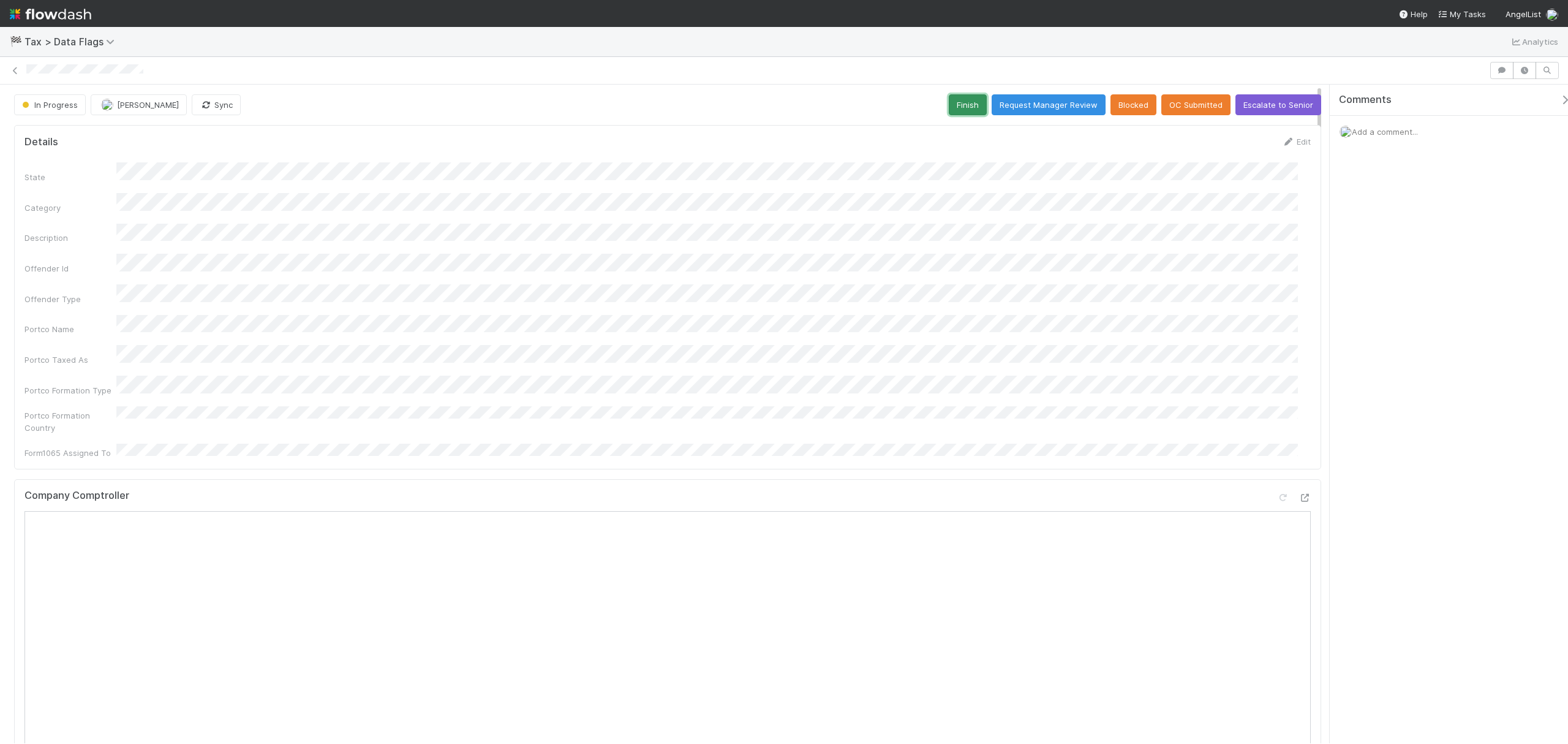
click at [969, 96] on button "Finish" at bounding box center [968, 105] width 38 height 21
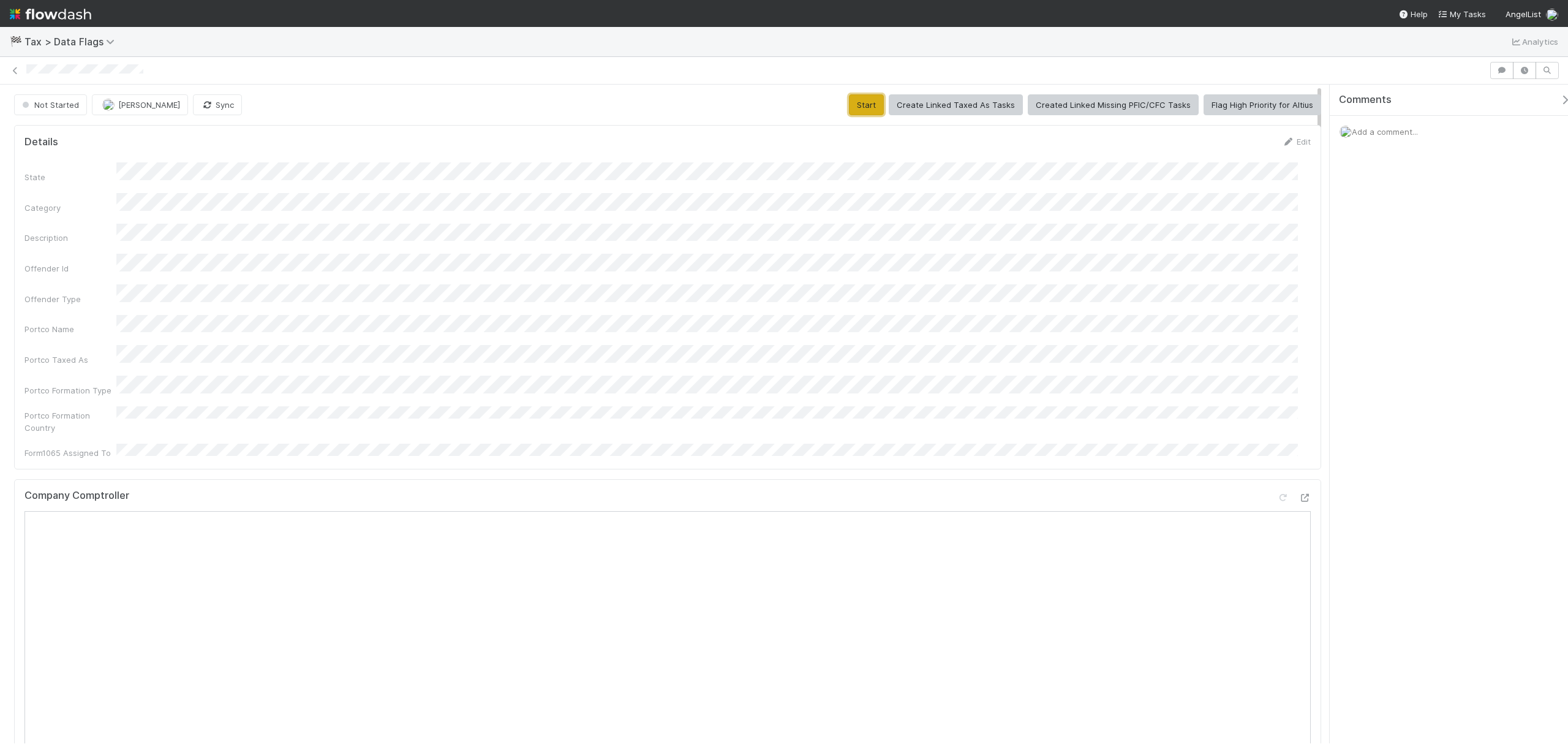
click at [863, 95] on button "Start" at bounding box center [867, 105] width 35 height 21
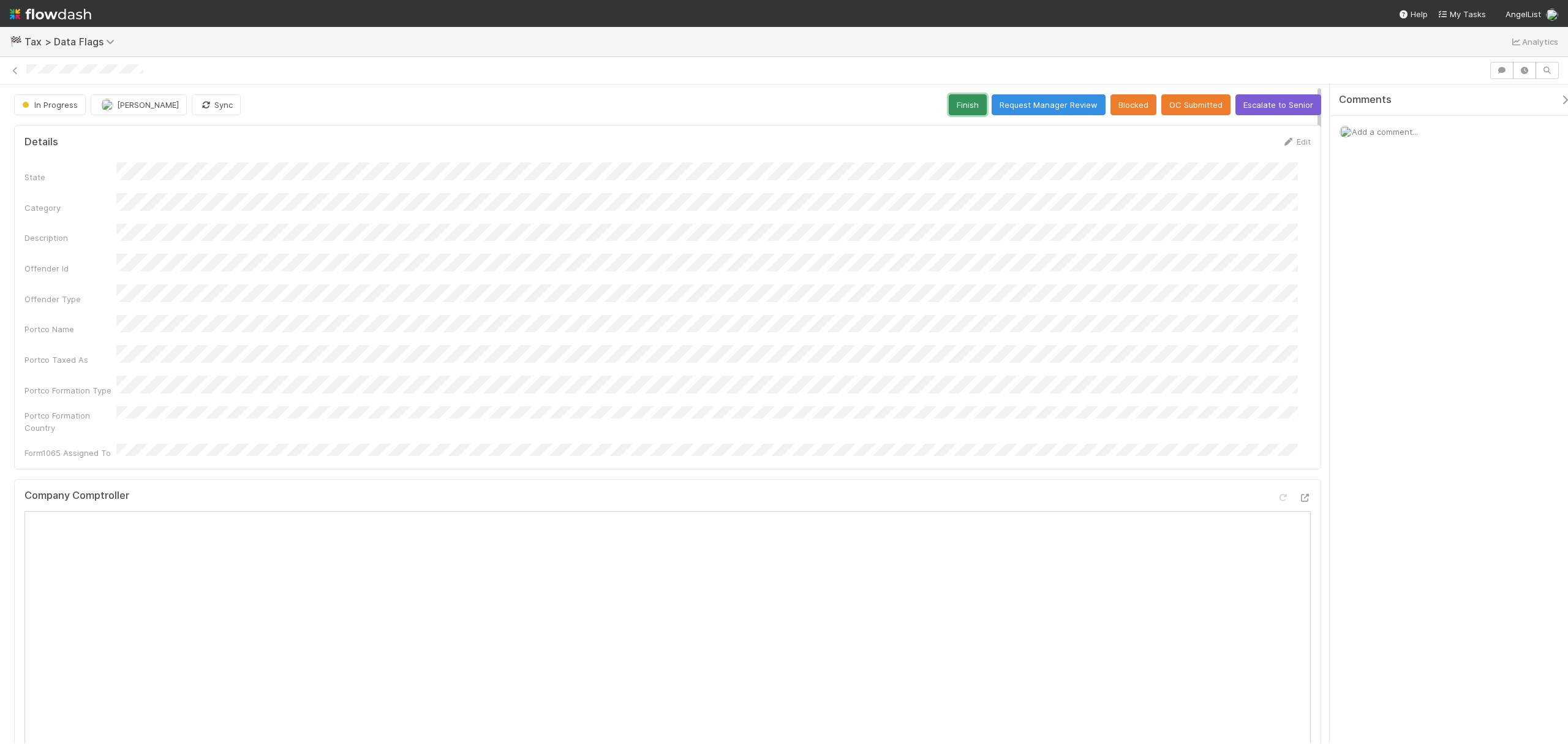
click at [958, 100] on button "Finish" at bounding box center [968, 105] width 38 height 21
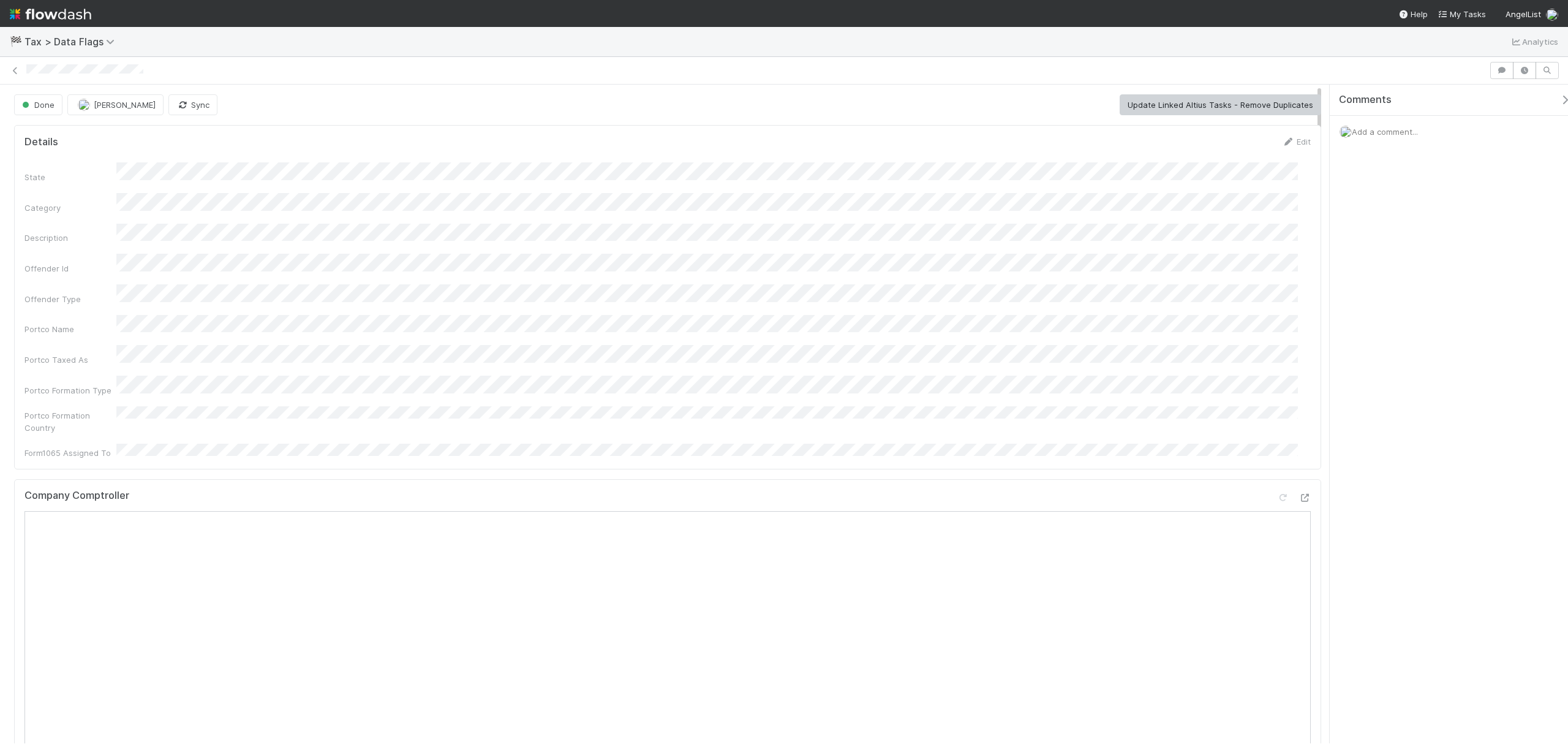
click at [494, 351] on div "State Category Description Offender Id Offender Type Portco Name Portco Taxed A…" at bounding box center [667, 310] width 1286 height 296
